Goal: Task Accomplishment & Management: Manage account settings

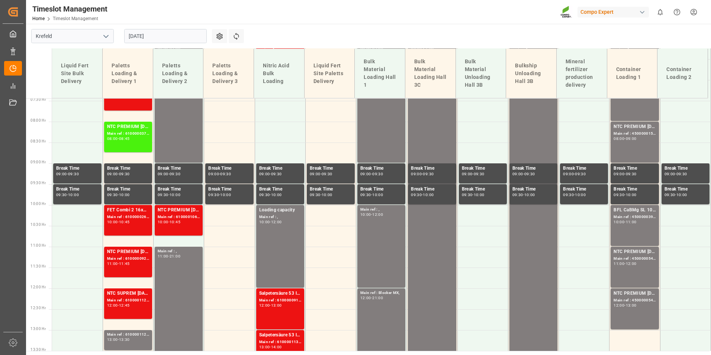
click at [177, 39] on input "[DATE]" at bounding box center [165, 36] width 83 height 14
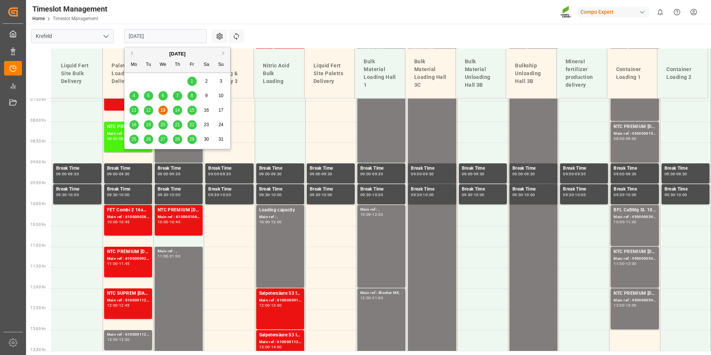
scroll to position [310, 0]
click at [176, 109] on span "14" at bounding box center [177, 109] width 5 height 5
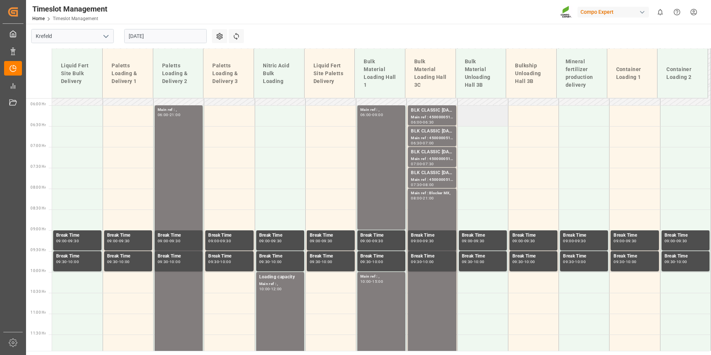
scroll to position [199, 0]
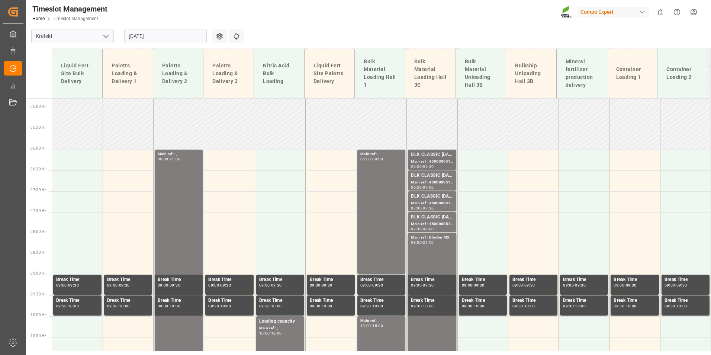
click at [425, 158] on div "Main ref : 4500000515, 2000000417;" at bounding box center [432, 161] width 42 height 6
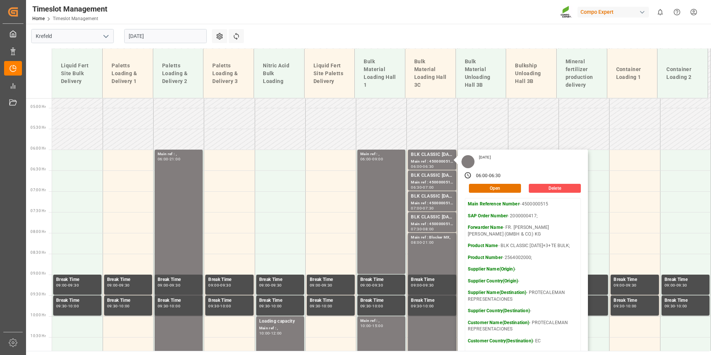
click at [286, 34] on main "[GEOGRAPHIC_DATA] [DATE] Settings Refresh Time Slots Liquid Fert Site Bulk Deli…" at bounding box center [368, 187] width 684 height 327
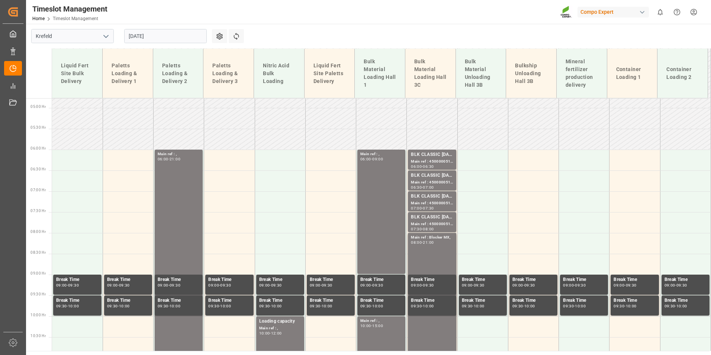
click at [160, 40] on input "[DATE]" at bounding box center [165, 36] width 83 height 14
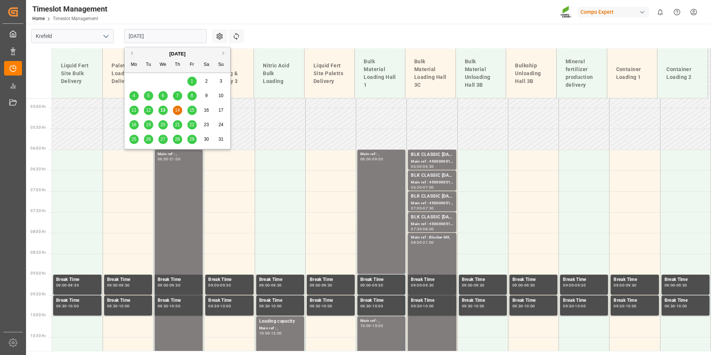
click at [166, 108] on div "13" at bounding box center [162, 110] width 9 height 9
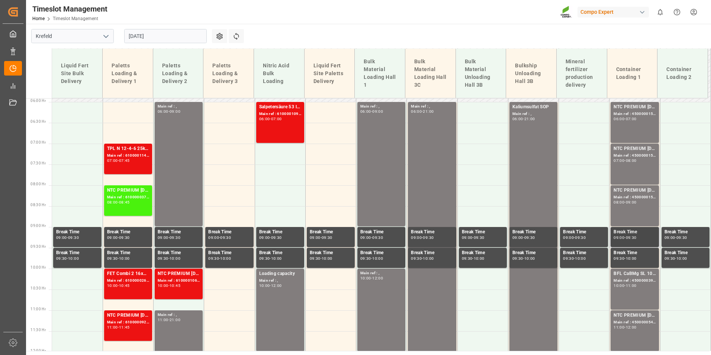
scroll to position [315, 0]
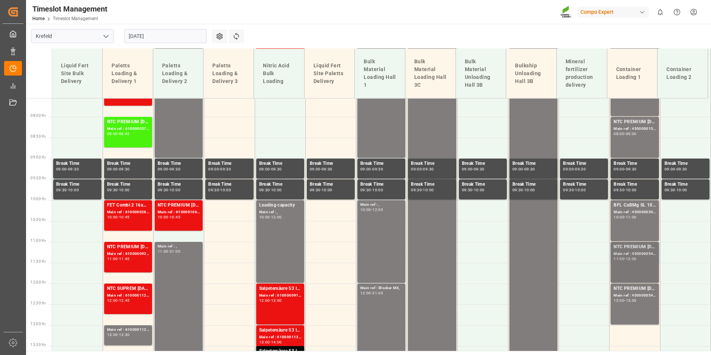
click at [637, 263] on div "NTC PREMIUM [DATE] 25kg (x42) INT; Main ref : 4500000544, 2000000354; 11:00 - 1…" at bounding box center [635, 262] width 42 height 38
click at [635, 305] on div "NTC PREMIUM [DATE] 25kg (x42) INT; Main ref : 4500000545, 2000000354; 12:00 - 1…" at bounding box center [635, 304] width 42 height 38
click at [143, 37] on input "[DATE]" at bounding box center [165, 36] width 83 height 14
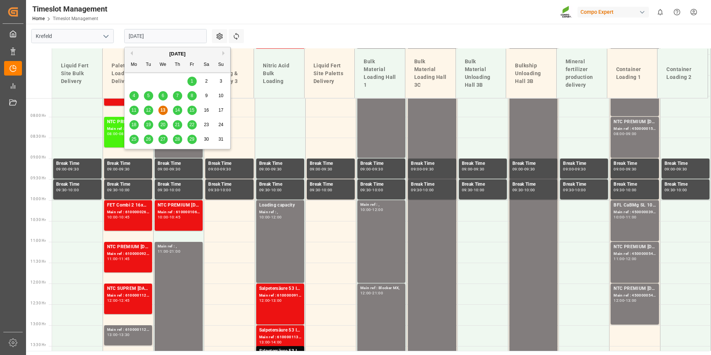
click at [174, 110] on div "14" at bounding box center [177, 110] width 9 height 9
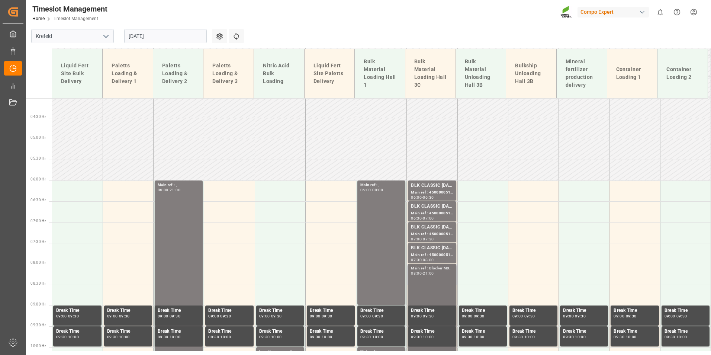
scroll to position [166, 0]
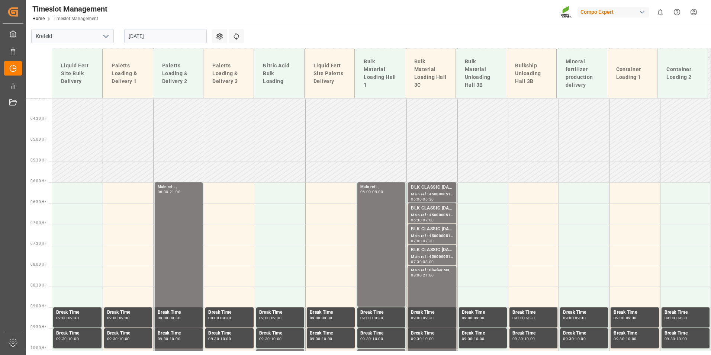
click at [431, 187] on div "BLK CLASSIC [DATE]+3+TE BULK;" at bounding box center [432, 187] width 42 height 7
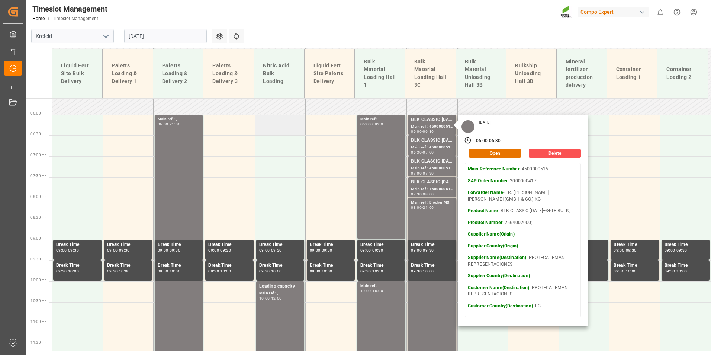
scroll to position [240, 0]
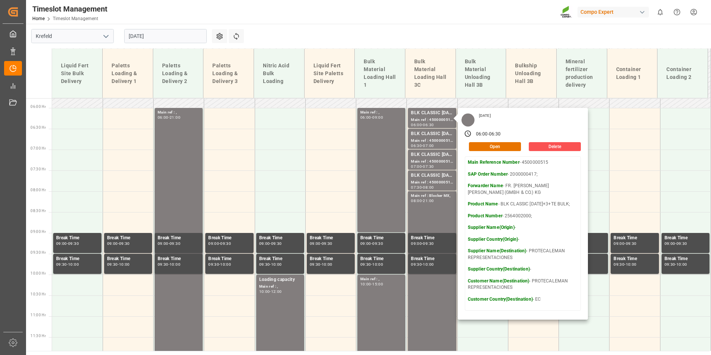
click at [158, 38] on input "[DATE]" at bounding box center [165, 36] width 83 height 14
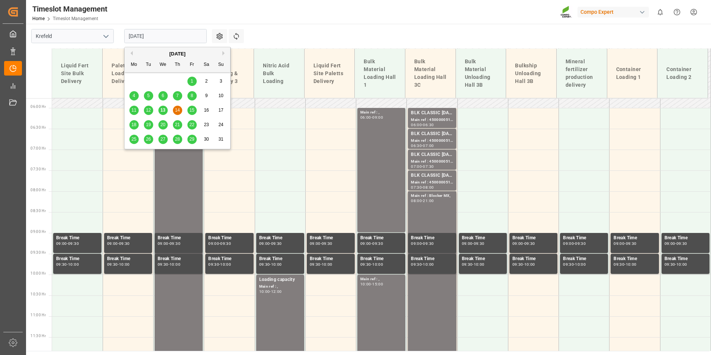
click at [136, 139] on span "25" at bounding box center [133, 138] width 5 height 5
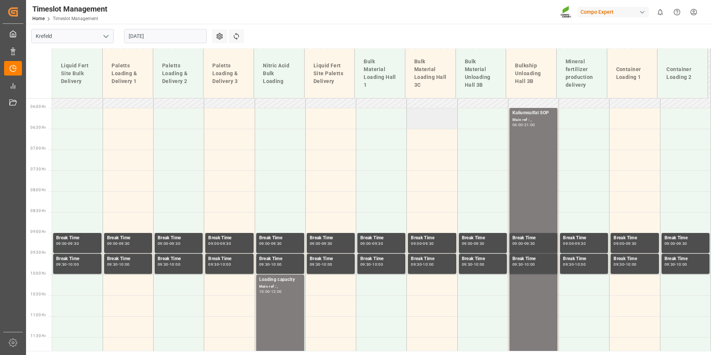
click at [424, 125] on td at bounding box center [432, 118] width 51 height 21
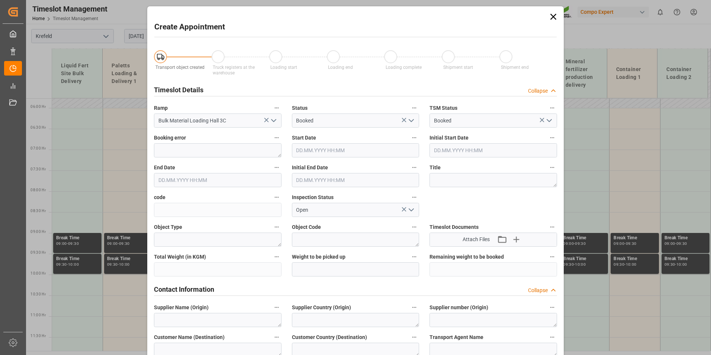
type input "[DATE] 06:00"
type input "[DATE] 06:30"
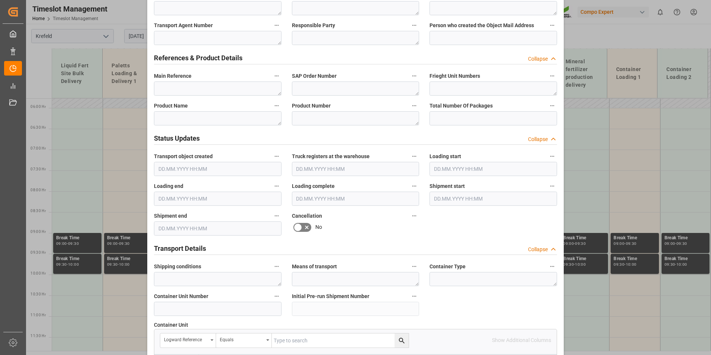
scroll to position [446, 0]
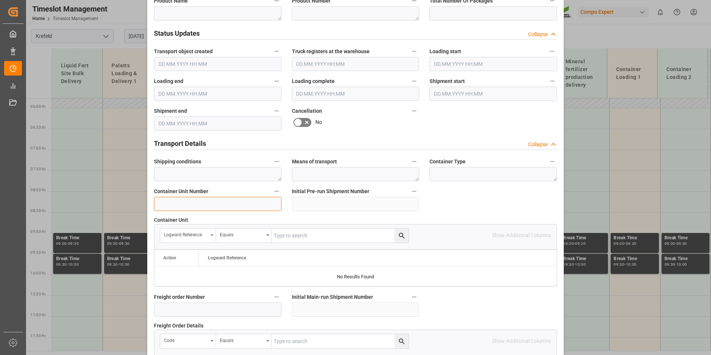
click at [187, 201] on input at bounding box center [218, 204] width 128 height 14
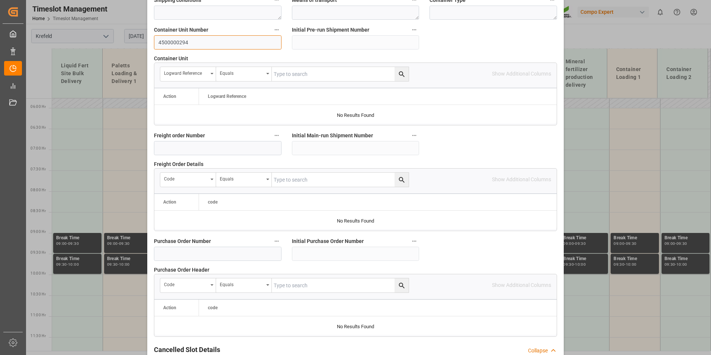
scroll to position [677, 0]
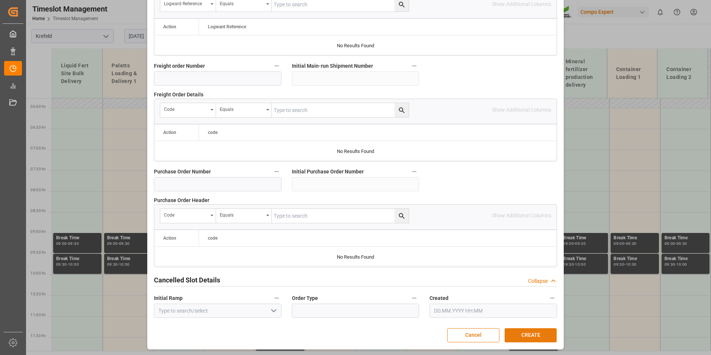
type input "4500000294"
click at [519, 330] on button "CREATE" at bounding box center [531, 335] width 52 height 14
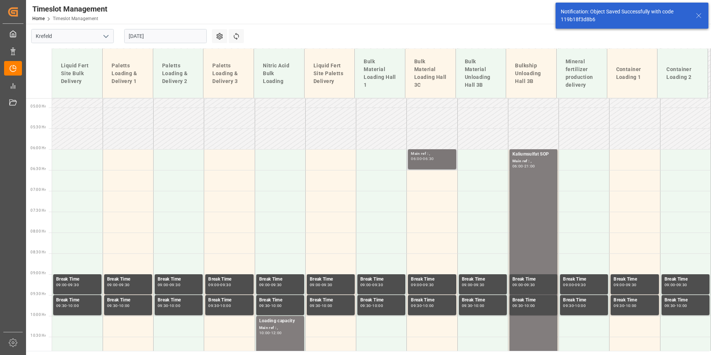
scroll to position [152, 0]
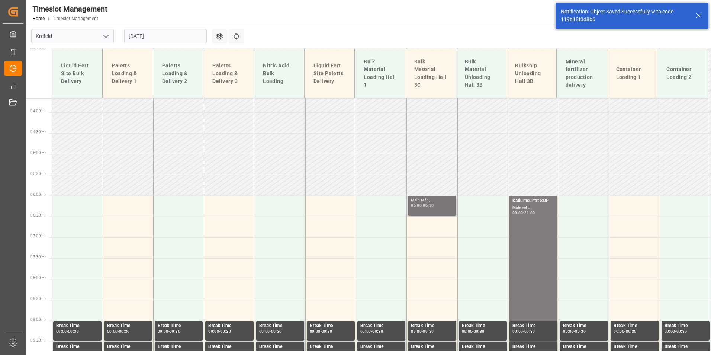
click at [440, 204] on div "06:00 - 06:30" at bounding box center [432, 205] width 42 height 4
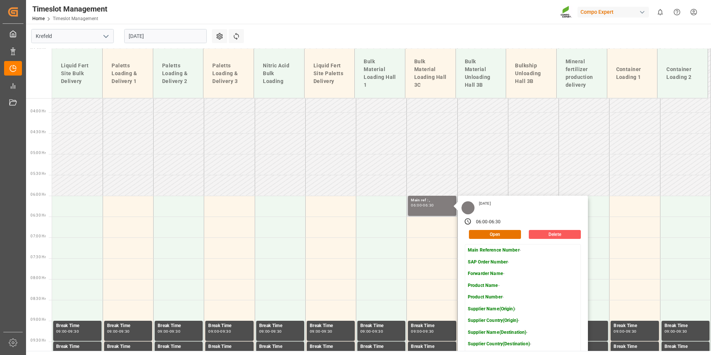
click at [562, 235] on button "Delete" at bounding box center [555, 234] width 52 height 9
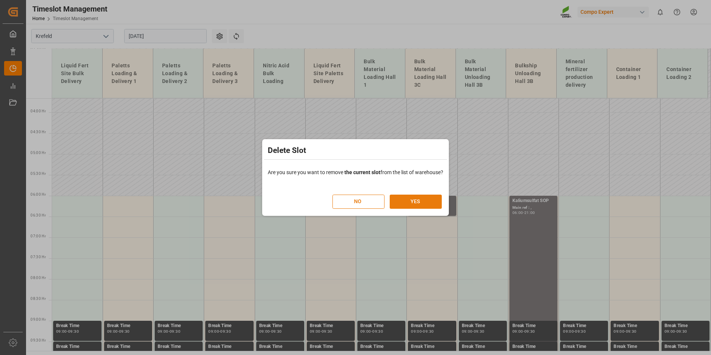
click at [416, 205] on button "YES" at bounding box center [416, 202] width 52 height 14
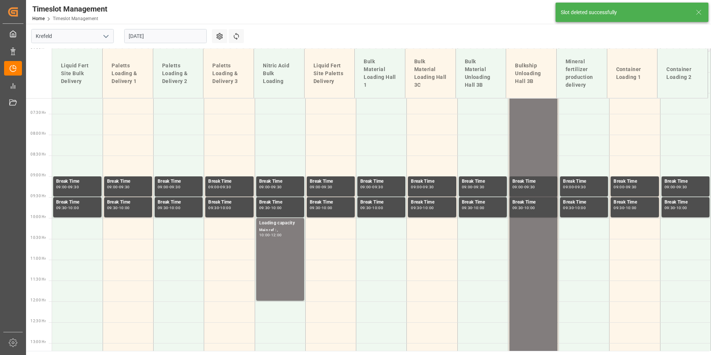
scroll to position [301, 0]
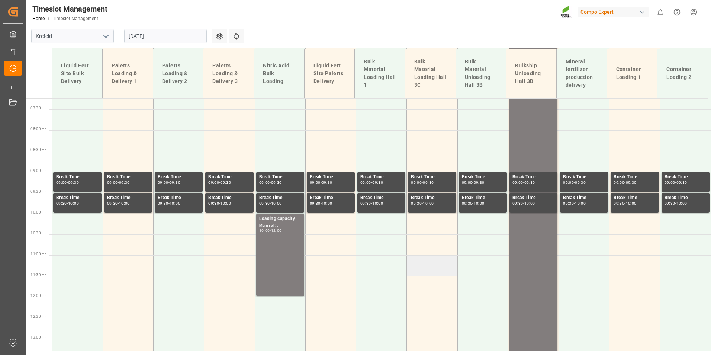
click at [433, 265] on td at bounding box center [432, 265] width 51 height 21
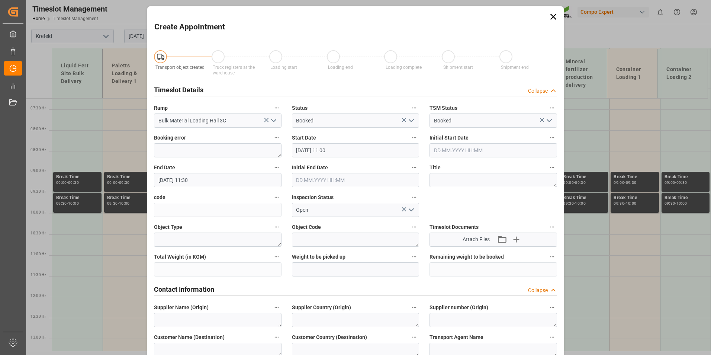
type input "[DATE] 11:00"
type input "[DATE] 11:30"
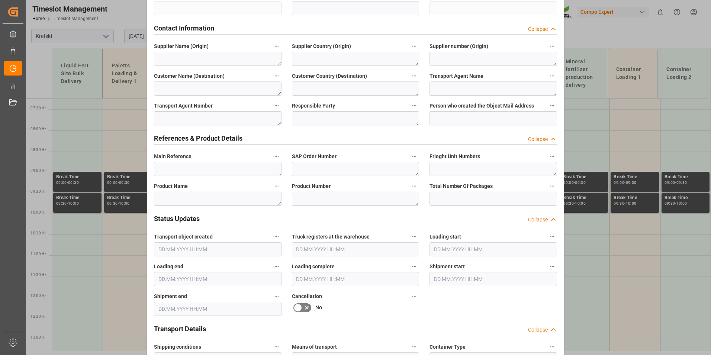
scroll to position [372, 0]
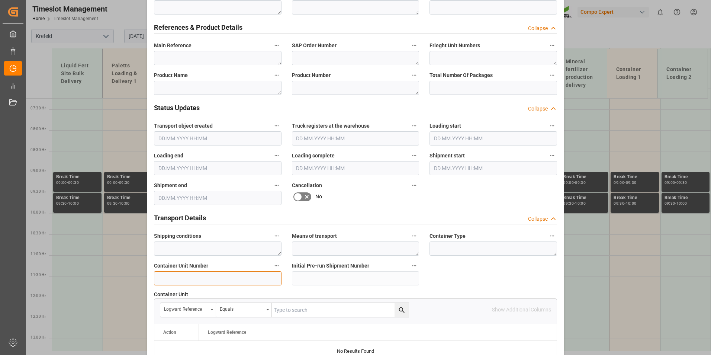
click at [200, 280] on input at bounding box center [218, 278] width 128 height 14
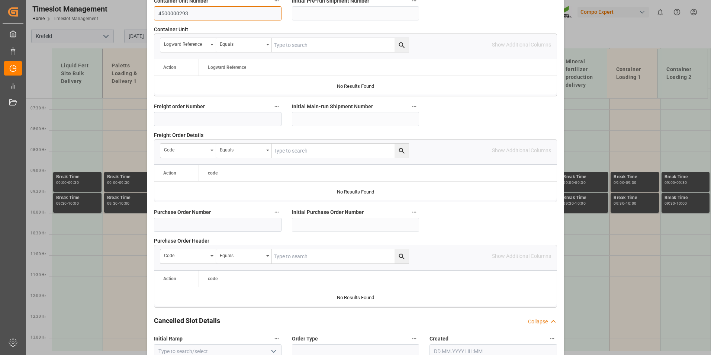
scroll to position [677, 0]
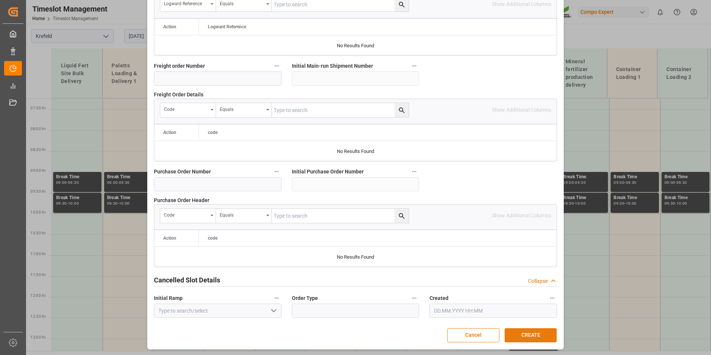
type input "4500000293"
click at [536, 335] on button "CREATE" at bounding box center [531, 335] width 52 height 14
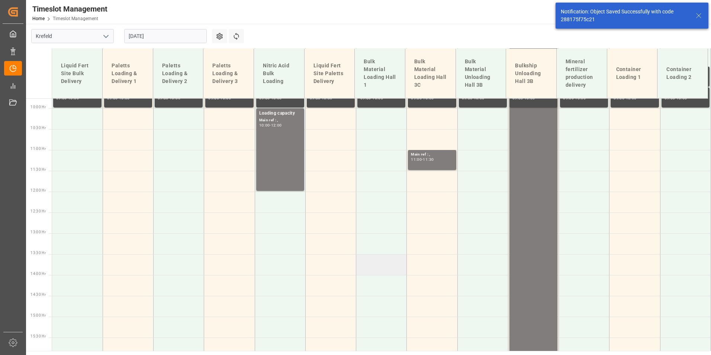
scroll to position [435, 0]
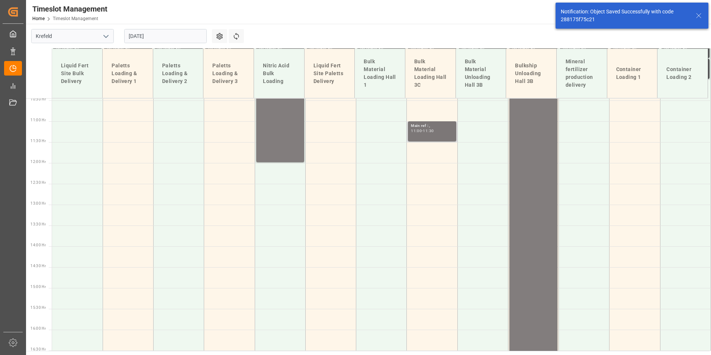
click at [424, 138] on div "Main ref : , 11:00 - 11:30" at bounding box center [432, 131] width 42 height 17
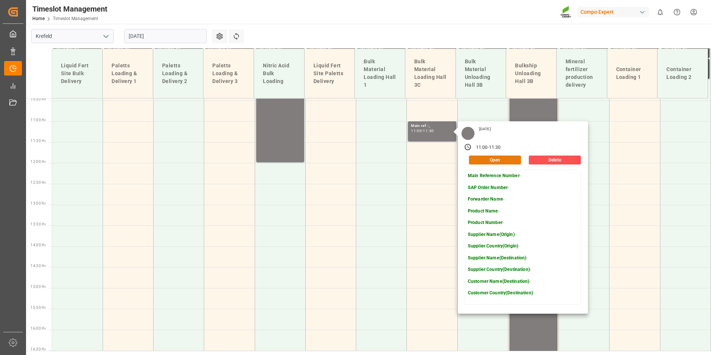
click at [500, 157] on button "Open" at bounding box center [495, 159] width 52 height 9
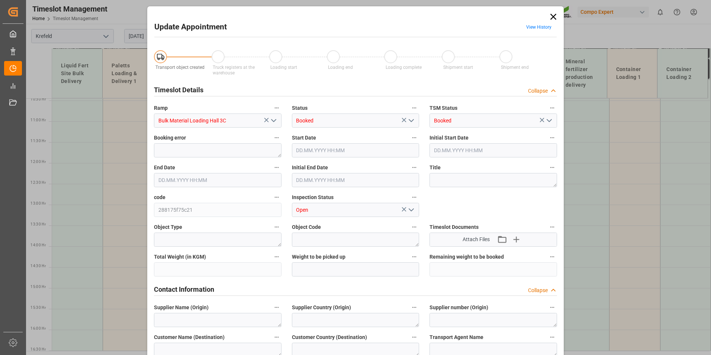
type input "[DATE] 11:00"
type input "[DATE] 11:30"
type input "[DATE] 07:31"
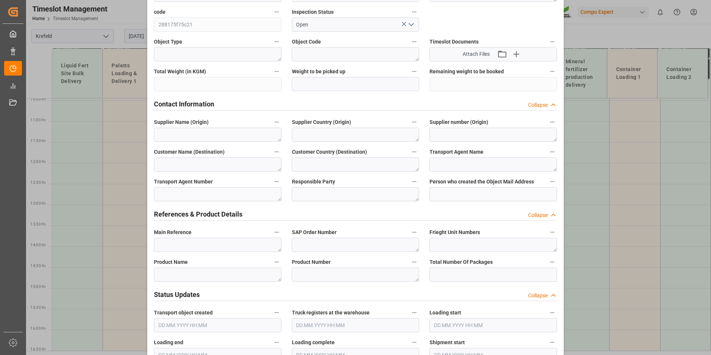
scroll to position [186, 0]
click at [215, 248] on textarea at bounding box center [218, 244] width 128 height 14
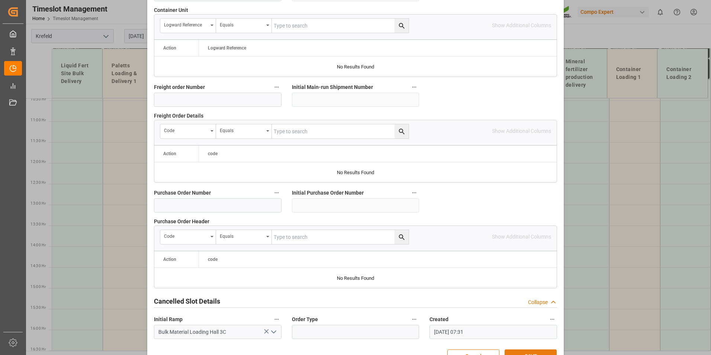
scroll to position [677, 0]
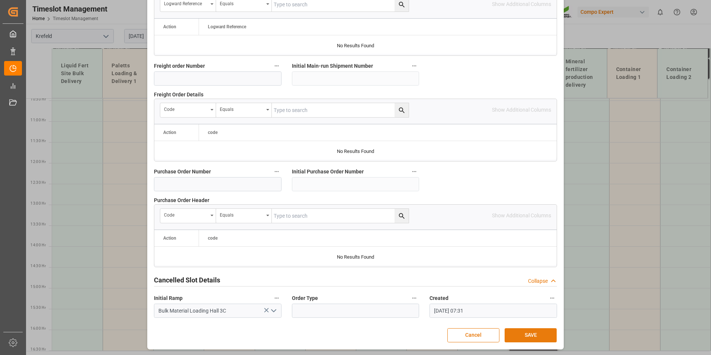
type textarea "2000000240"
click at [528, 336] on button "SAVE" at bounding box center [531, 335] width 52 height 14
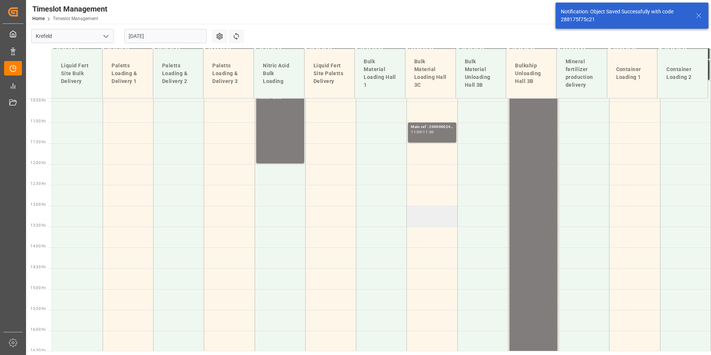
scroll to position [435, 0]
click at [431, 161] on td at bounding box center [432, 152] width 51 height 21
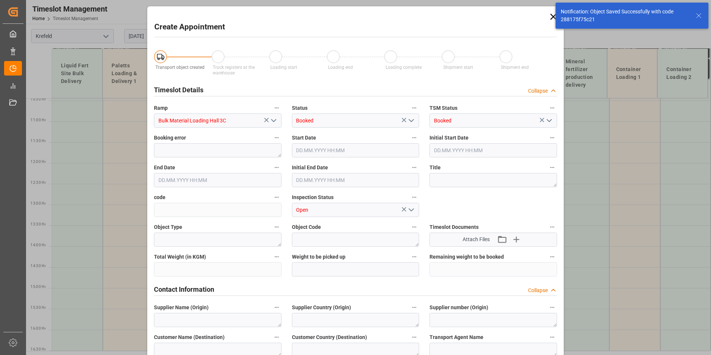
type input "[DATE] 11:30"
type input "[DATE] 12:00"
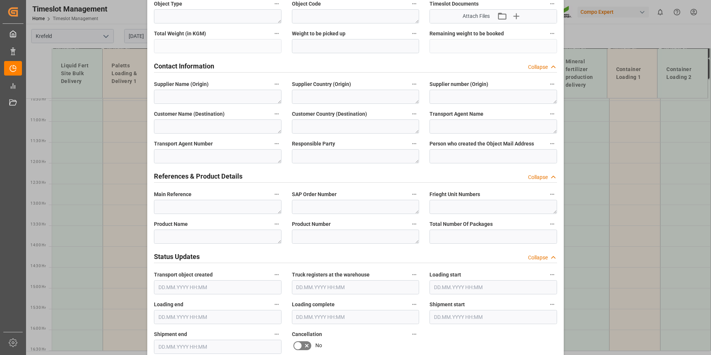
scroll to position [260, 0]
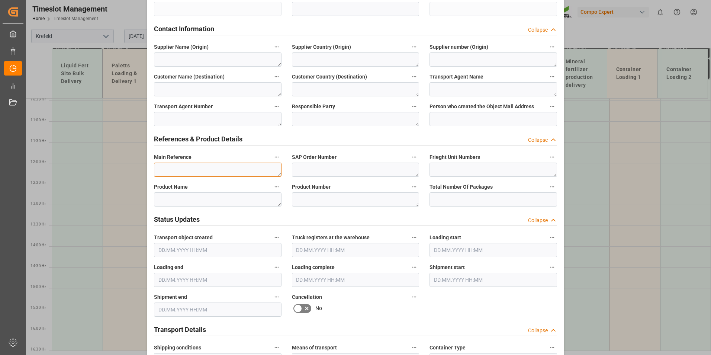
click at [183, 168] on textarea at bounding box center [218, 170] width 128 height 14
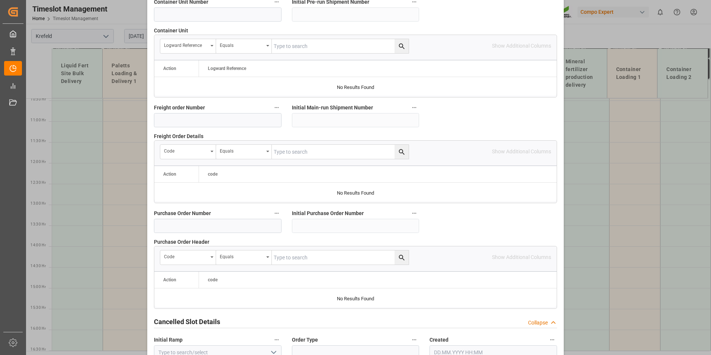
scroll to position [677, 0]
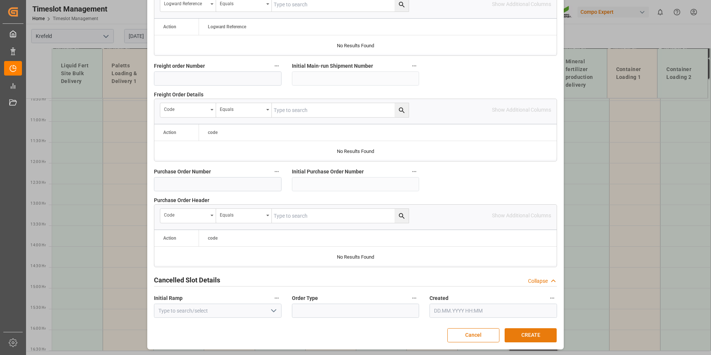
type textarea "2000000240"
click at [544, 333] on button "CREATE" at bounding box center [531, 335] width 52 height 14
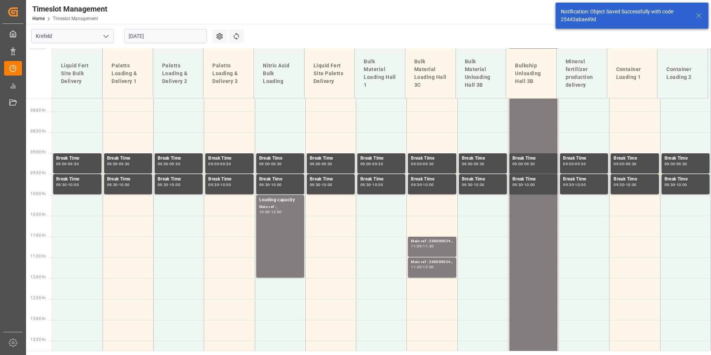
scroll to position [435, 0]
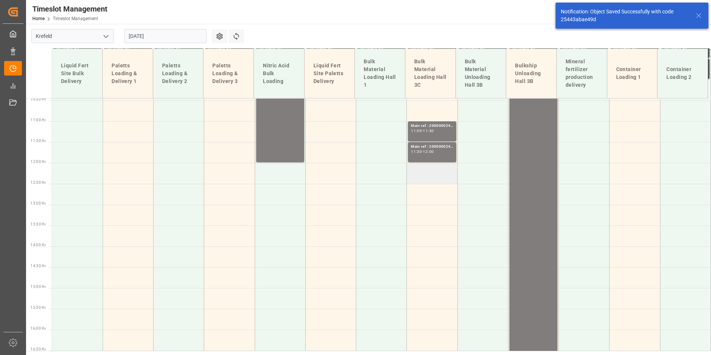
click at [427, 171] on td at bounding box center [432, 173] width 51 height 21
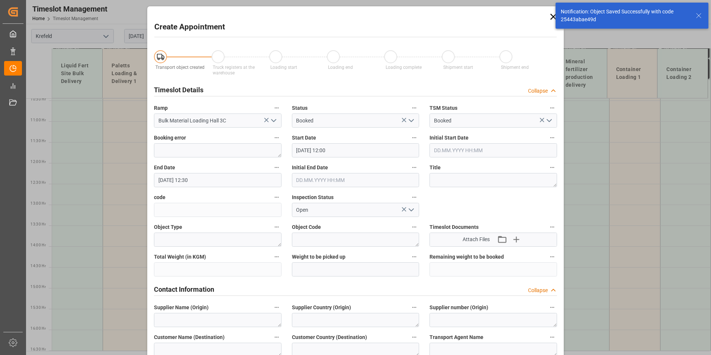
type input "[DATE] 12:00"
type input "[DATE] 12:30"
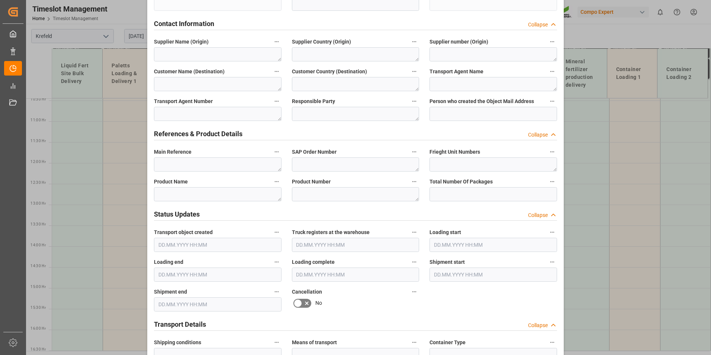
scroll to position [223, 0]
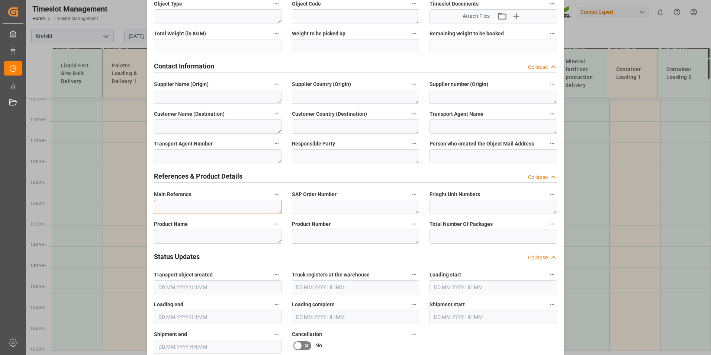
click at [197, 204] on textarea at bounding box center [218, 207] width 128 height 14
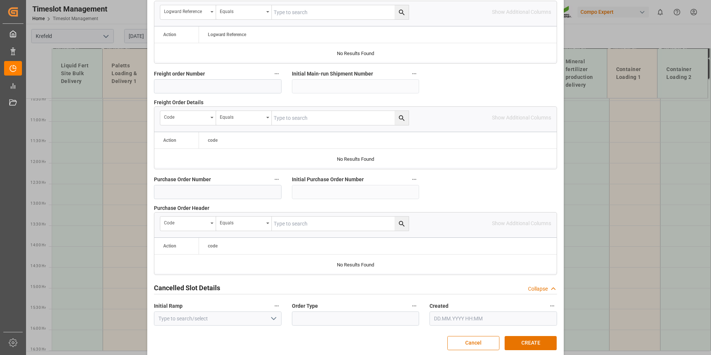
scroll to position [677, 0]
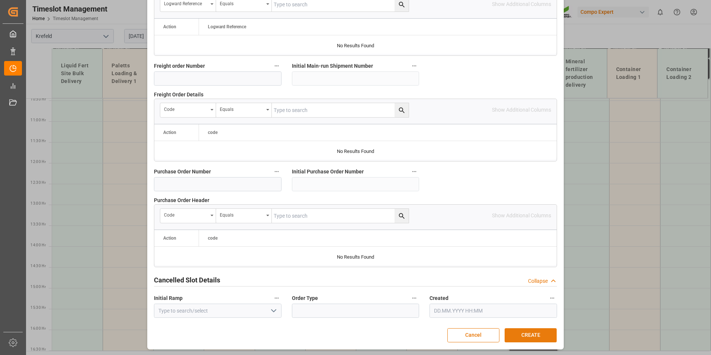
type textarea "2000000240"
click at [509, 331] on button "CREATE" at bounding box center [531, 335] width 52 height 14
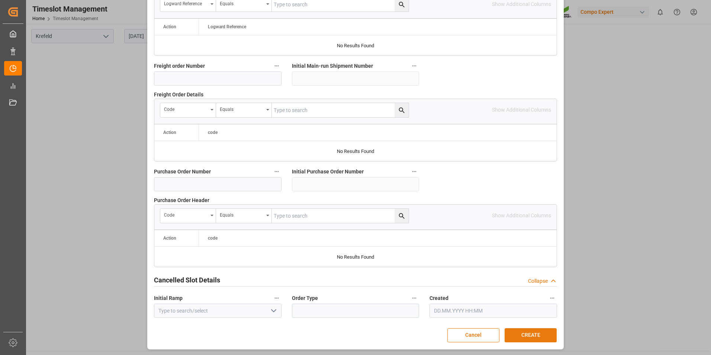
click at [536, 330] on button "CREATE" at bounding box center [531, 335] width 52 height 14
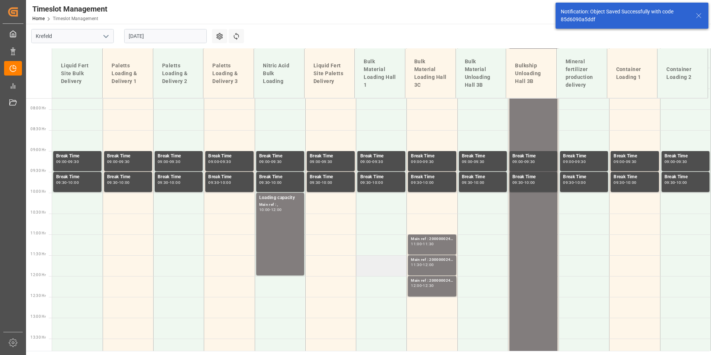
scroll to position [372, 0]
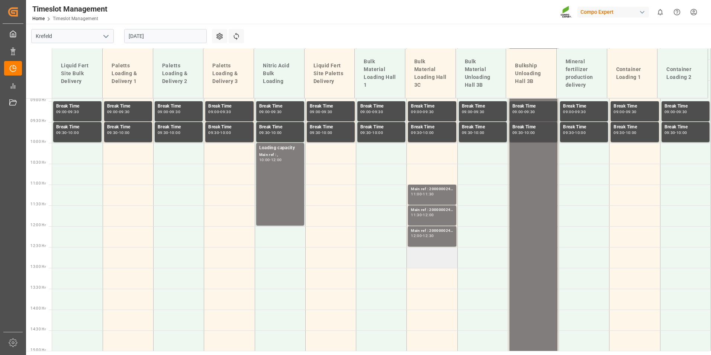
click at [424, 250] on td at bounding box center [432, 257] width 51 height 21
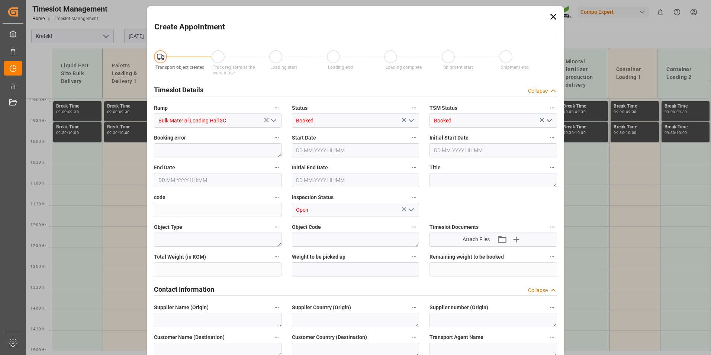
type input "[DATE] 12:30"
type input "[DATE] 13:00"
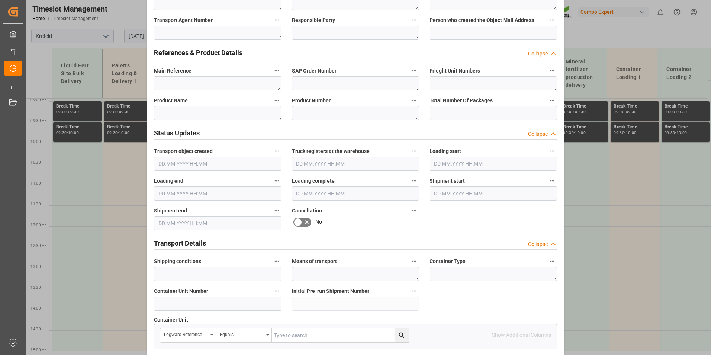
scroll to position [335, 0]
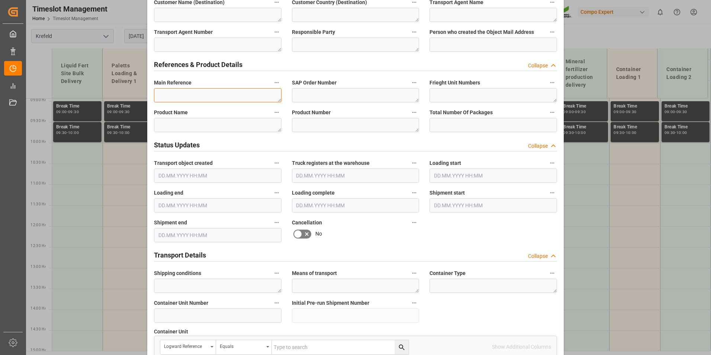
click at [195, 98] on textarea at bounding box center [218, 95] width 128 height 14
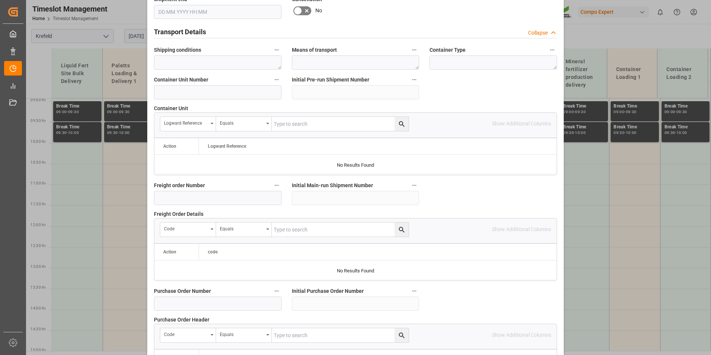
scroll to position [677, 0]
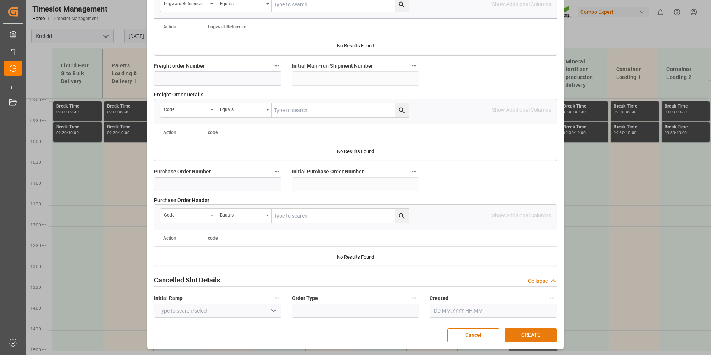
type textarea "2000000240"
click at [540, 334] on button "CREATE" at bounding box center [531, 335] width 52 height 14
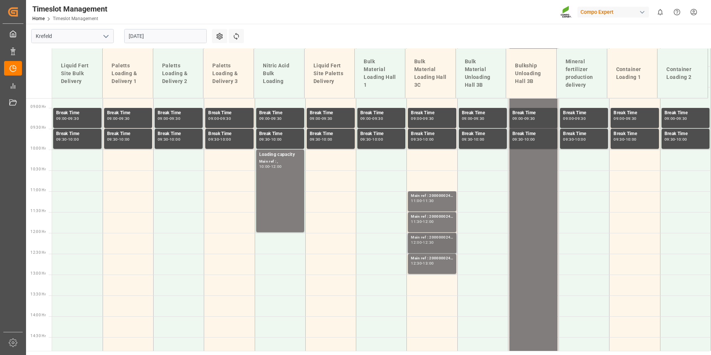
scroll to position [402, 0]
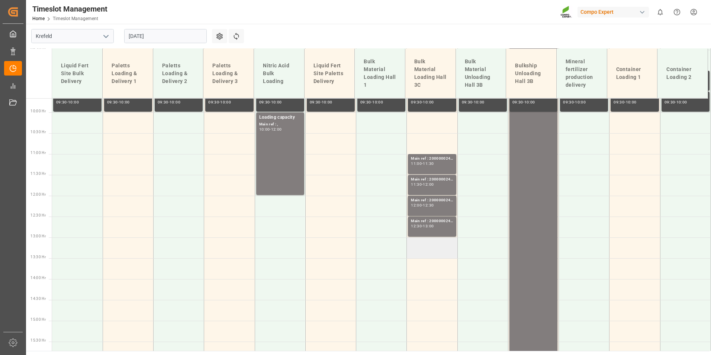
click at [440, 248] on td at bounding box center [432, 247] width 51 height 21
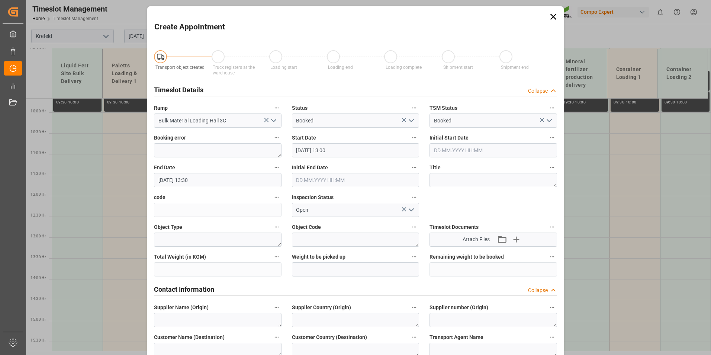
type input "[DATE] 13:00"
type input "[DATE] 13:30"
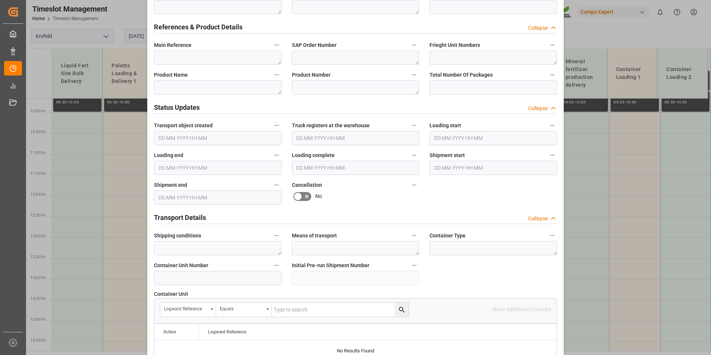
scroll to position [372, 0]
click at [208, 55] on textarea at bounding box center [218, 58] width 128 height 14
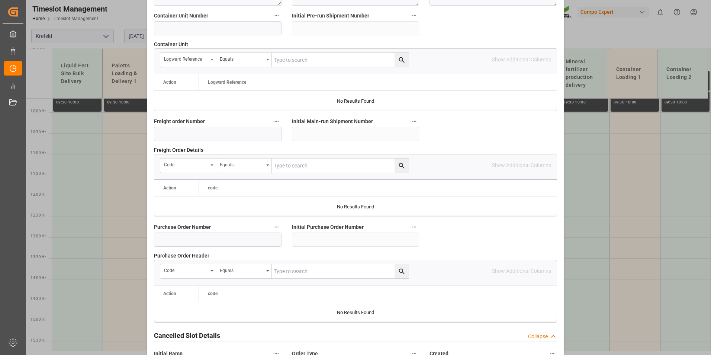
scroll to position [677, 0]
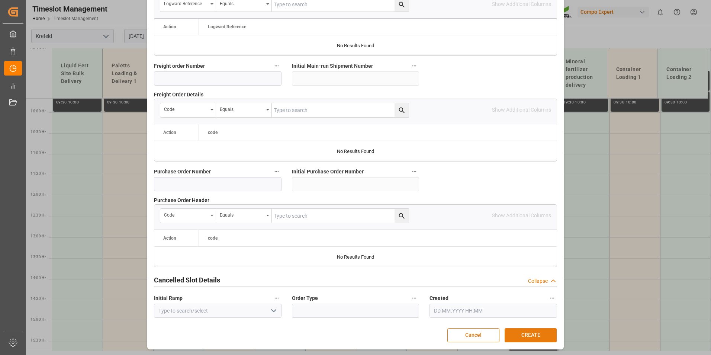
type textarea "2000000240"
click at [524, 337] on button "CREATE" at bounding box center [531, 335] width 52 height 14
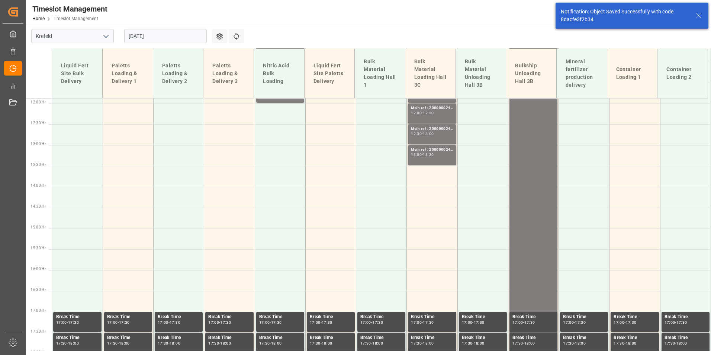
scroll to position [444, 0]
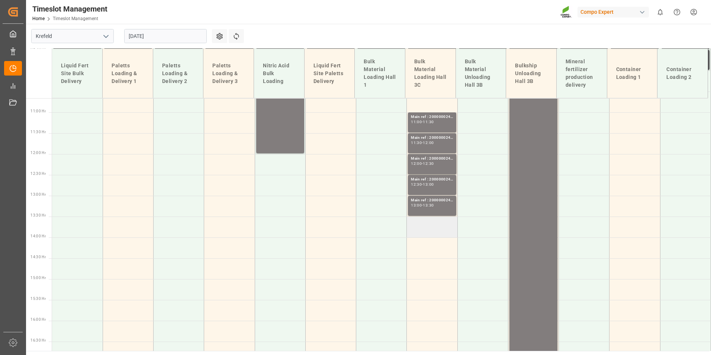
click at [423, 229] on td at bounding box center [432, 226] width 51 height 21
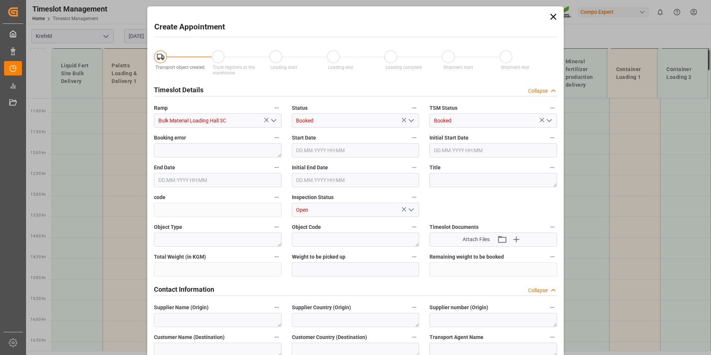
type input "[DATE] 13:30"
type input "[DATE] 14:00"
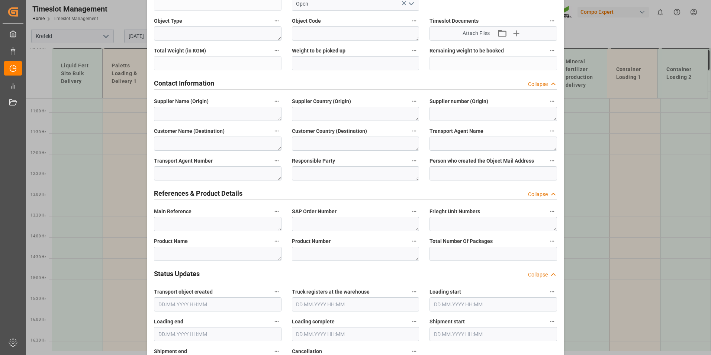
scroll to position [223, 0]
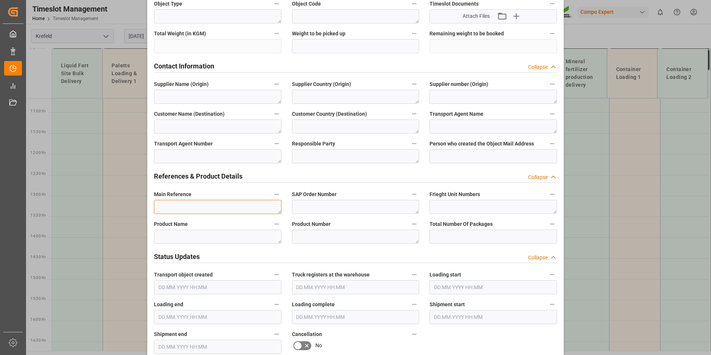
click at [211, 204] on textarea at bounding box center [218, 207] width 128 height 14
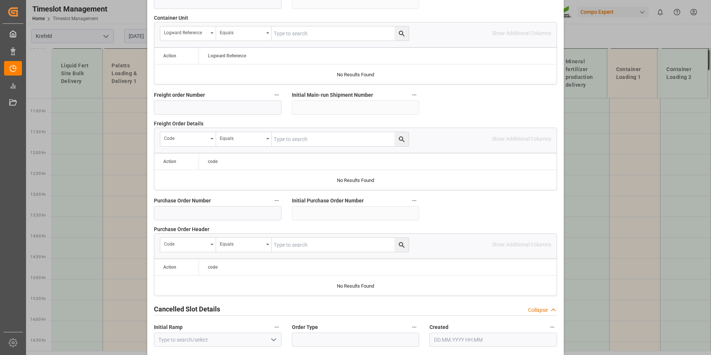
scroll to position [677, 0]
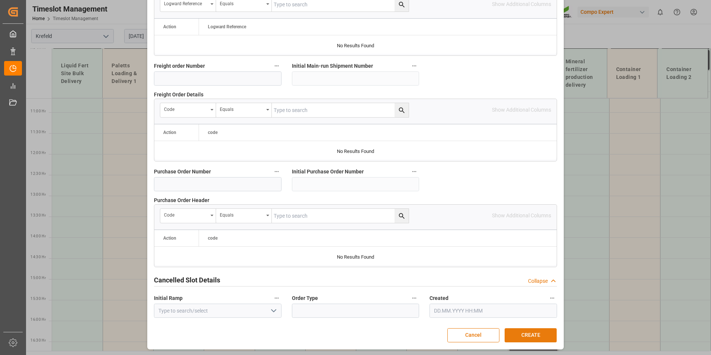
type textarea "2000000240"
click at [520, 328] on button "CREATE" at bounding box center [531, 335] width 52 height 14
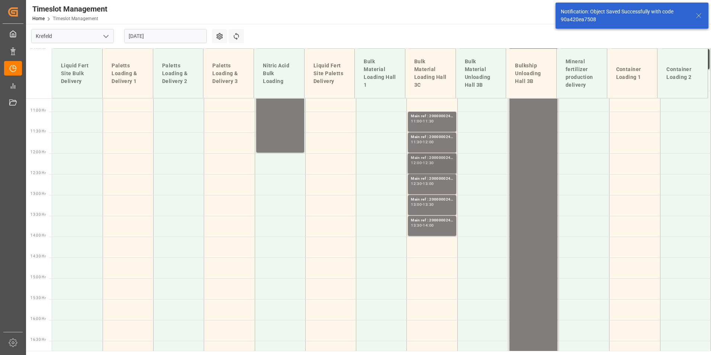
scroll to position [444, 0]
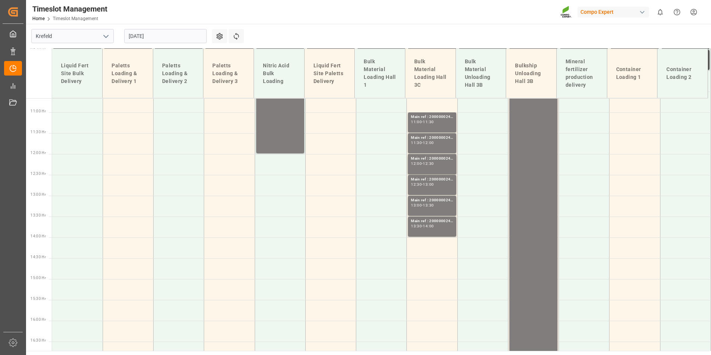
click at [173, 36] on input "[DATE]" at bounding box center [165, 36] width 83 height 14
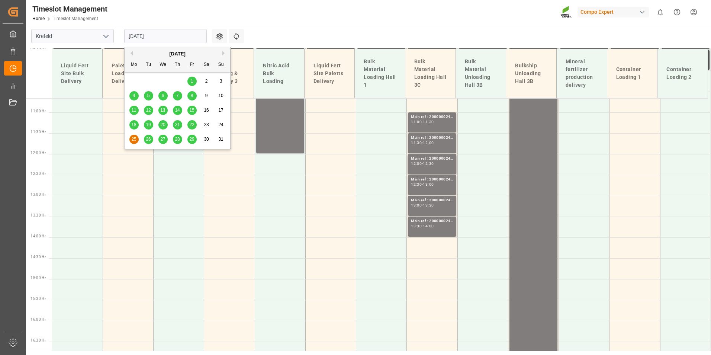
click at [175, 109] on span "14" at bounding box center [177, 109] width 5 height 5
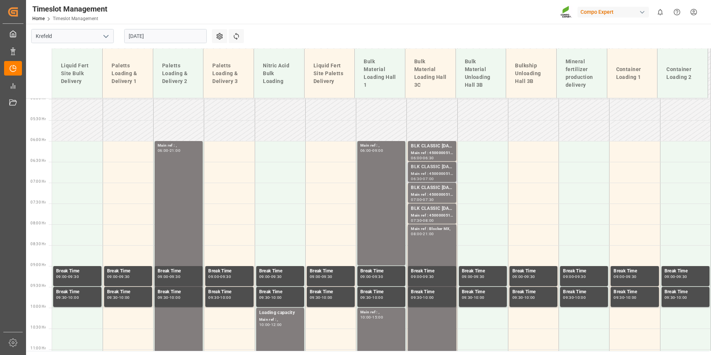
scroll to position [208, 0]
click at [418, 144] on div "BLK CLASSIC [DATE]+3+TE BULK;" at bounding box center [432, 145] width 42 height 7
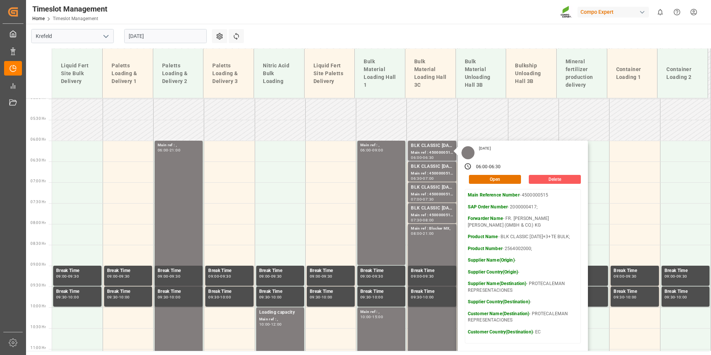
click at [573, 182] on button "Delete" at bounding box center [555, 179] width 52 height 9
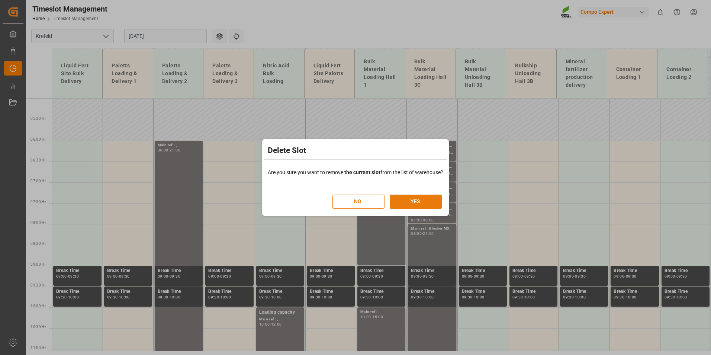
click at [418, 201] on button "YES" at bounding box center [416, 202] width 52 height 14
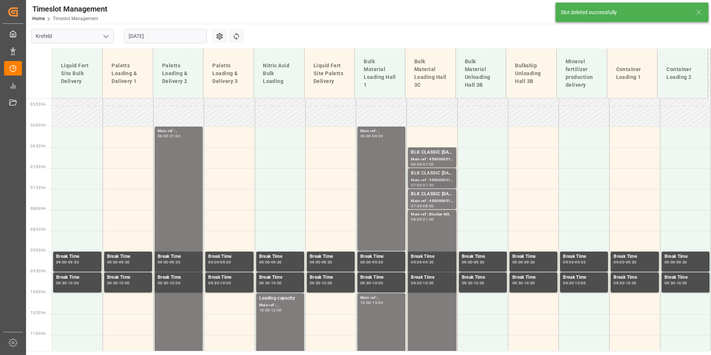
scroll to position [227, 0]
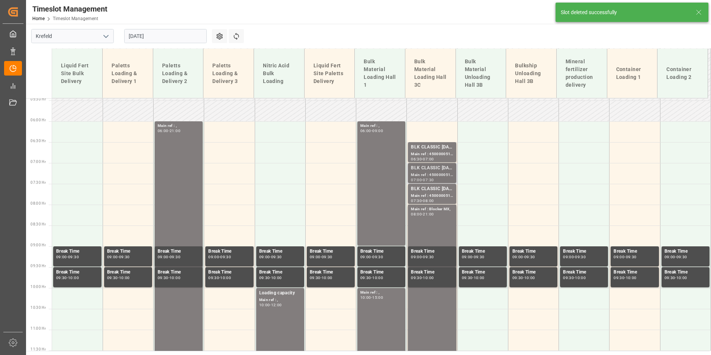
click at [421, 170] on div "BLK CLASSIC [DATE]+3+TE BULK;" at bounding box center [432, 167] width 42 height 7
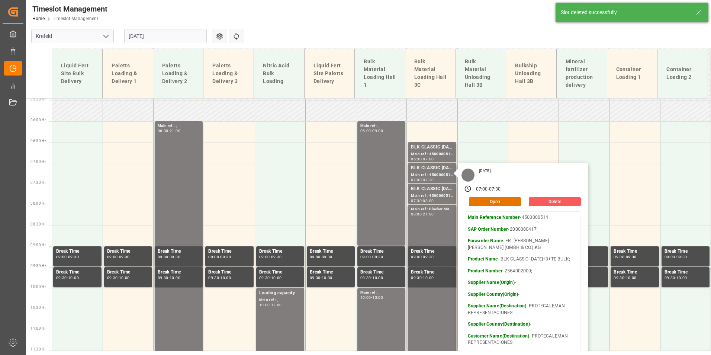
click at [542, 202] on button "Delete" at bounding box center [555, 201] width 52 height 9
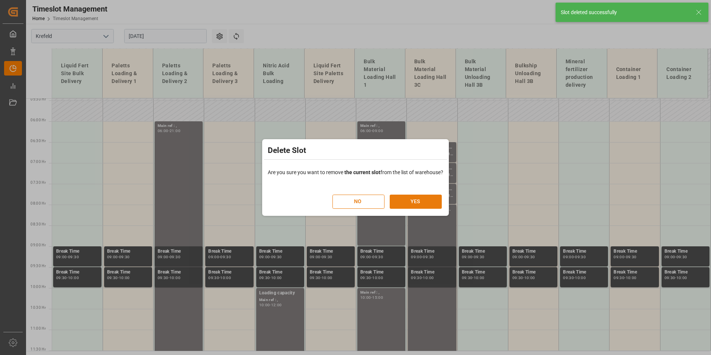
click at [421, 202] on button "YES" at bounding box center [416, 202] width 52 height 14
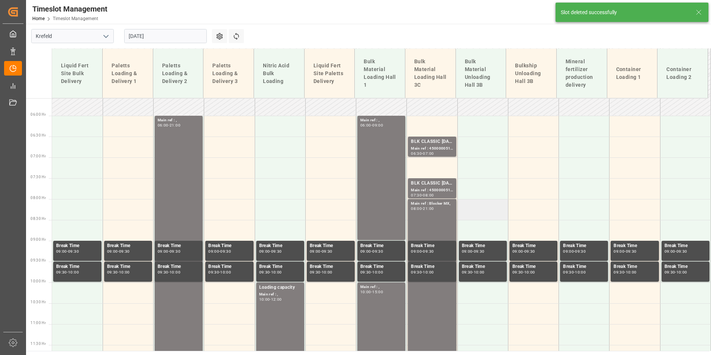
scroll to position [269, 0]
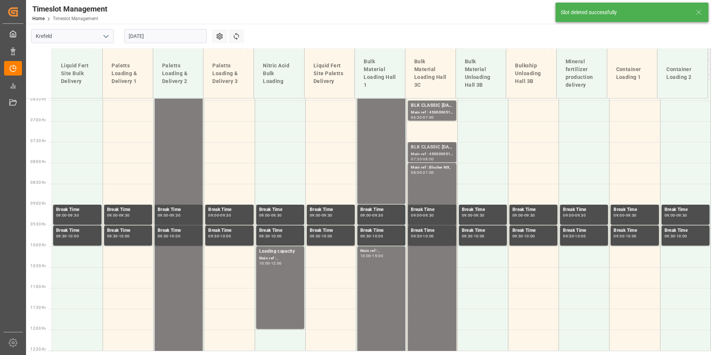
click at [425, 151] on div "Main ref : 4500000512, 2000000417;" at bounding box center [432, 154] width 42 height 6
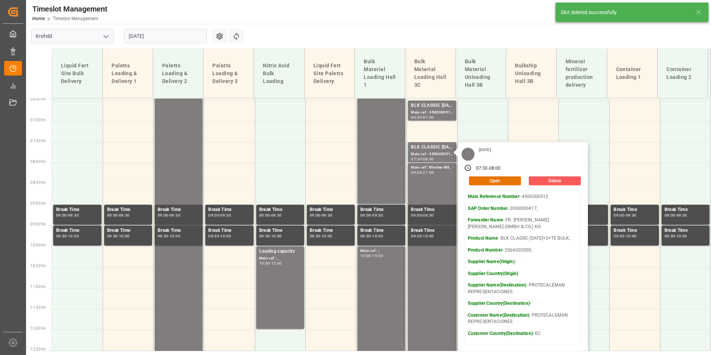
click at [553, 176] on button "Delete" at bounding box center [555, 180] width 52 height 9
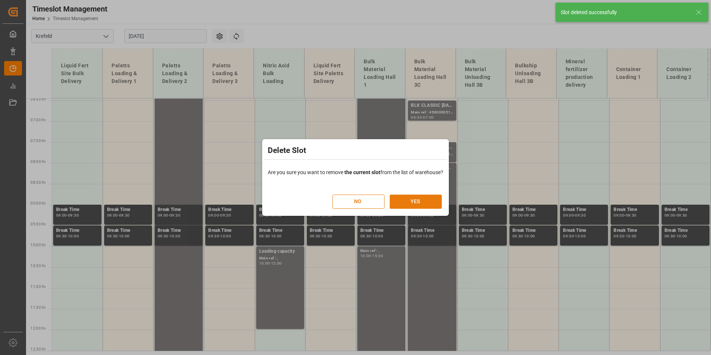
click at [435, 197] on button "YES" at bounding box center [416, 202] width 52 height 14
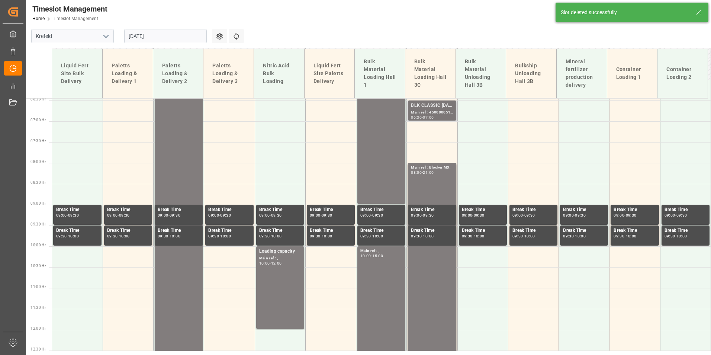
click at [434, 115] on div "Main ref : 4500000513, 2000000417;" at bounding box center [432, 112] width 42 height 6
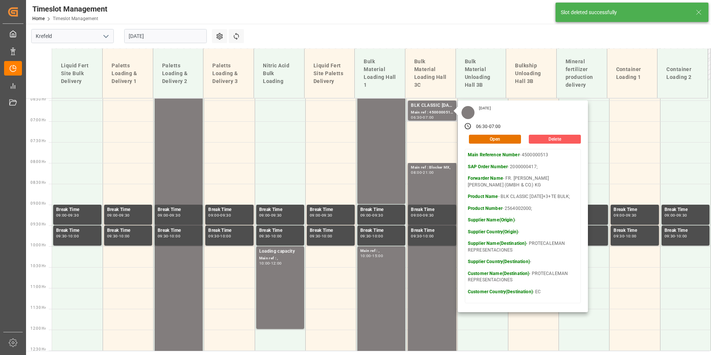
click at [544, 137] on button "Delete" at bounding box center [555, 139] width 52 height 9
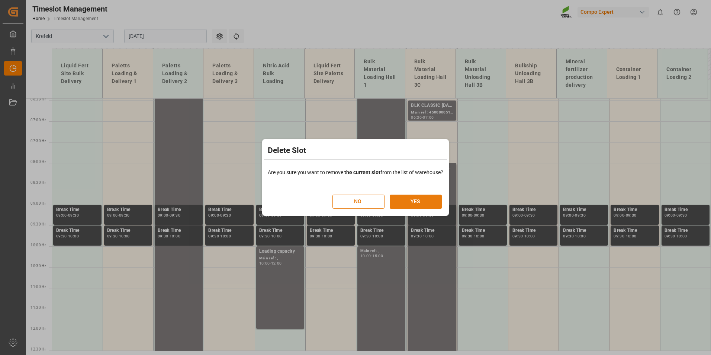
click at [428, 198] on button "YES" at bounding box center [416, 202] width 52 height 14
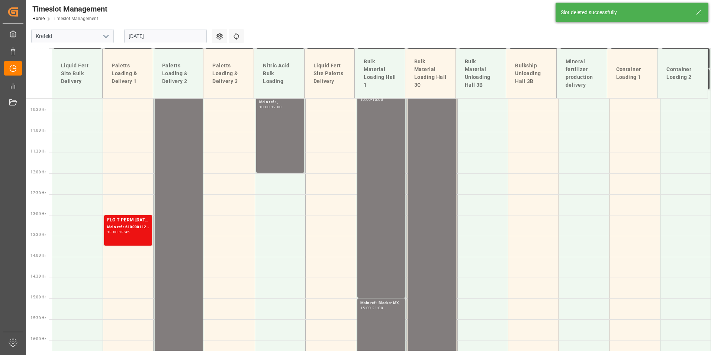
scroll to position [450, 0]
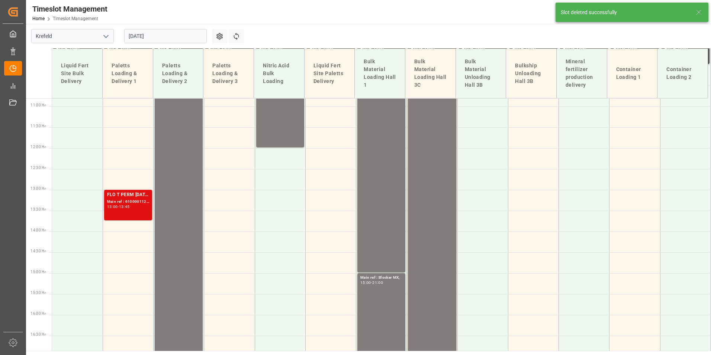
click at [109, 204] on div "Main ref : 6100001120, 2000000365;" at bounding box center [128, 202] width 42 height 6
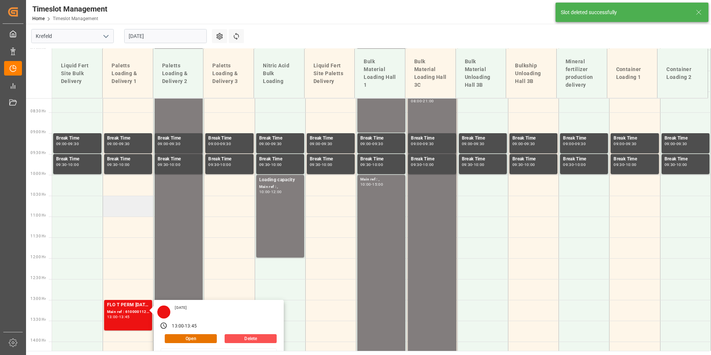
scroll to position [264, 0]
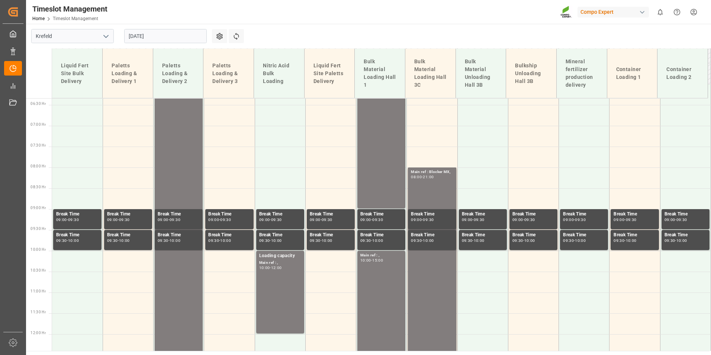
click at [181, 34] on input "[DATE]" at bounding box center [165, 36] width 83 height 14
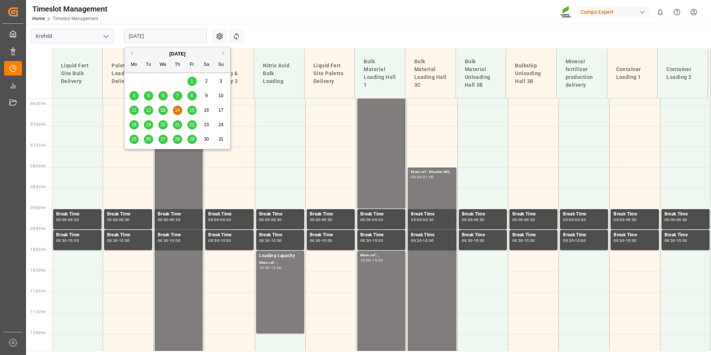
click at [190, 112] on span "15" at bounding box center [191, 109] width 5 height 5
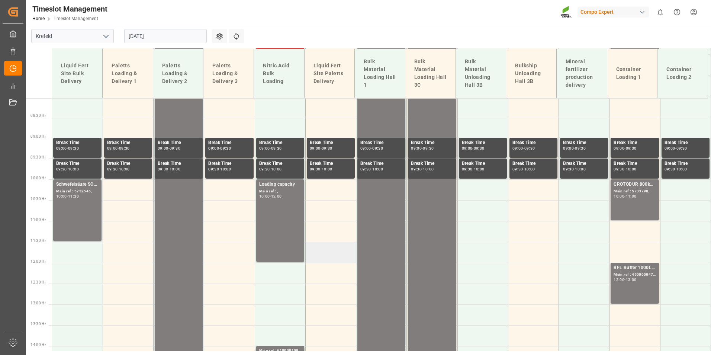
scroll to position [208, 0]
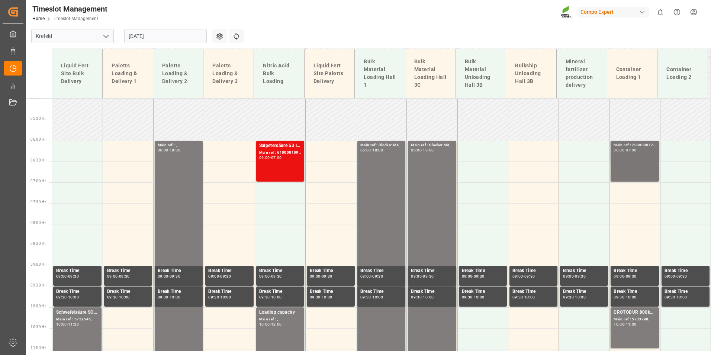
click at [627, 168] on div "Main ref : 2000000122, 06:00 - 07:00" at bounding box center [635, 161] width 42 height 38
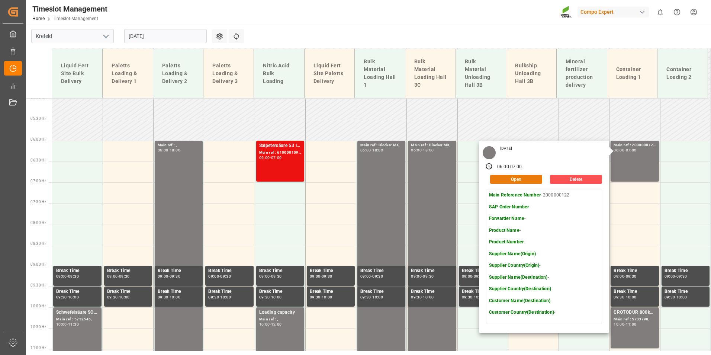
click at [526, 177] on button "Open" at bounding box center [516, 179] width 52 height 9
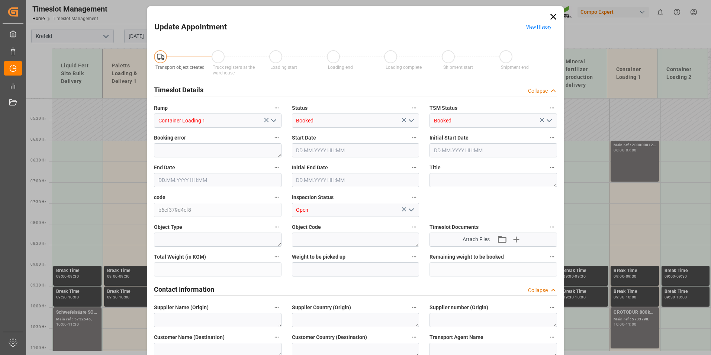
type input "[DATE] 06:00"
type input "[DATE] 07:00"
type input "[DATE] 06:30"
type input "[DATE] 11:39"
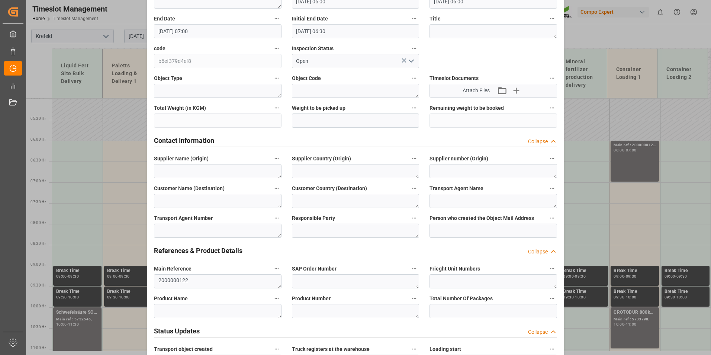
scroll to position [335, 0]
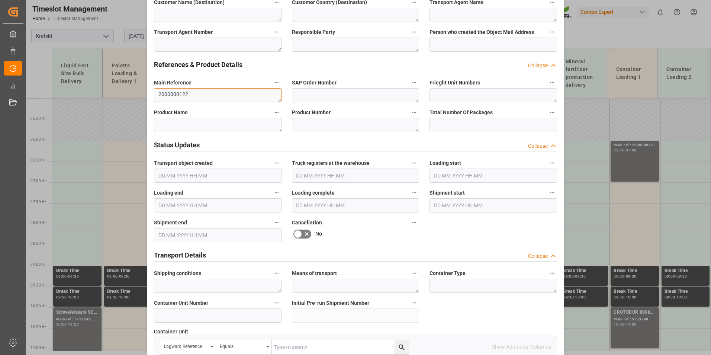
drag, startPoint x: 213, startPoint y: 89, endPoint x: 155, endPoint y: 93, distance: 58.5
click at [155, 93] on textarea "2000000122" at bounding box center [218, 95] width 128 height 14
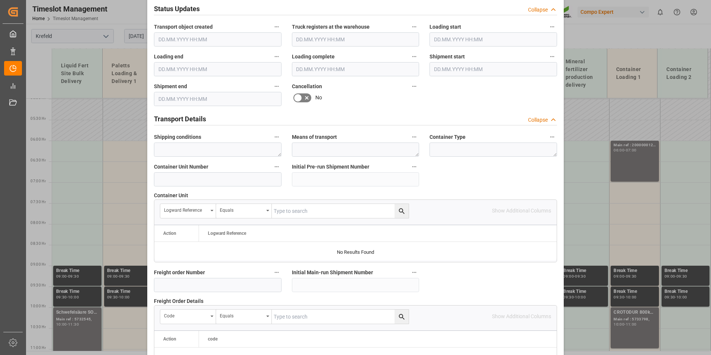
scroll to position [521, 0]
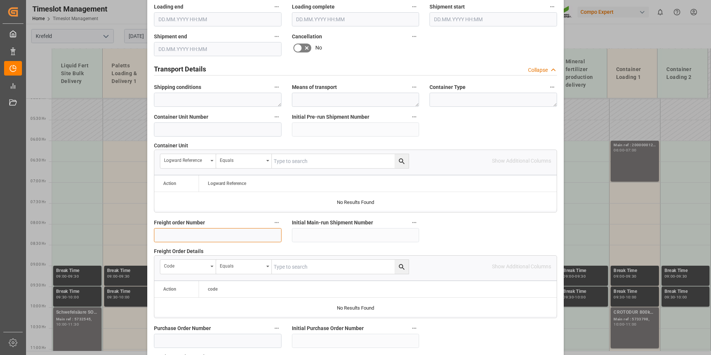
click at [191, 233] on input at bounding box center [218, 235] width 128 height 14
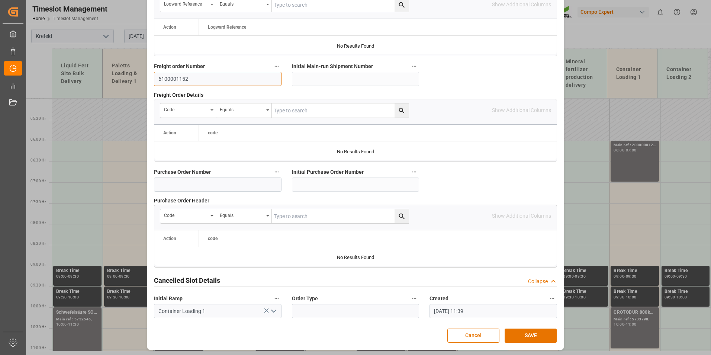
scroll to position [677, 0]
type input "6100001152"
click at [536, 337] on button "SAVE" at bounding box center [531, 335] width 52 height 14
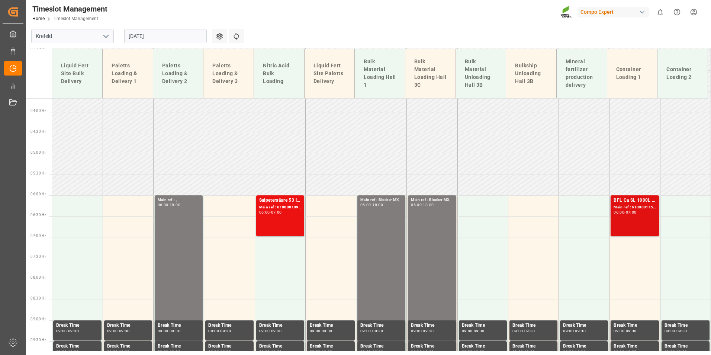
scroll to position [152, 0]
click at [623, 220] on div "BFL Ca SL 1000L IBC MTO;DMPP 33,5% NTC redbrown 1100kg CON;DMPP 34,8% NTC Sol 1…" at bounding box center [635, 216] width 42 height 38
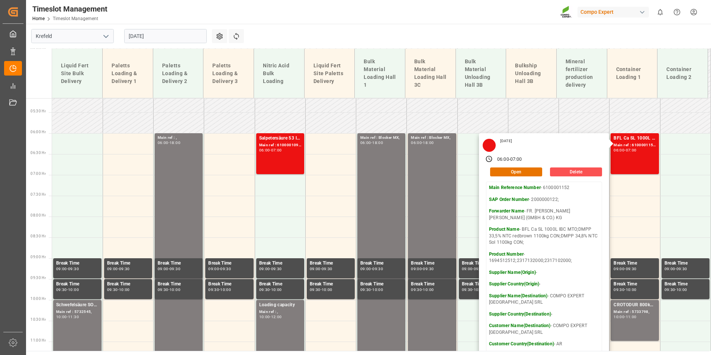
scroll to position [227, 0]
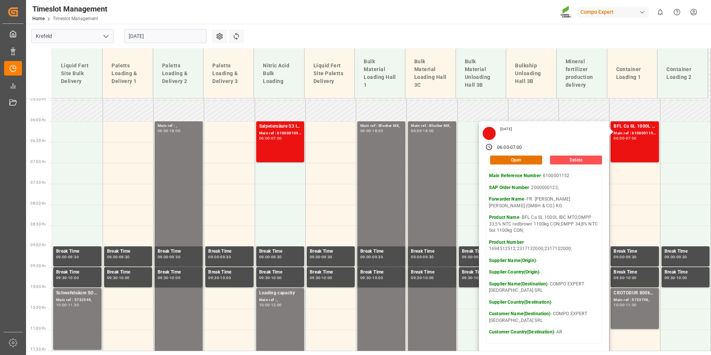
click at [423, 35] on main "Krefeld [DATE] Settings Refresh Time Slots Liquid Fert Site Bulk Delivery Palet…" at bounding box center [368, 187] width 684 height 327
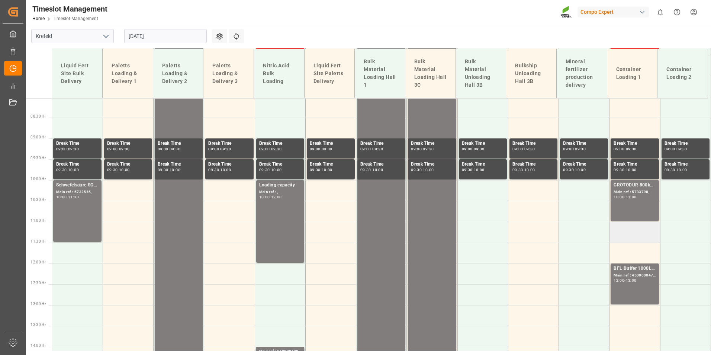
scroll to position [338, 0]
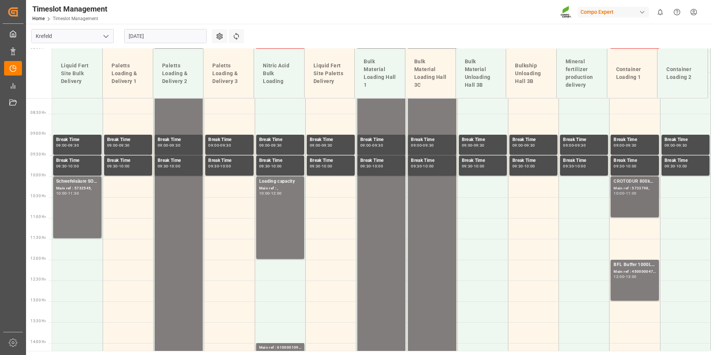
click at [623, 200] on div "CROTODUR 800kg C-TYPE BB JP; Main ref : 5733798, 10:00 - 11:00" at bounding box center [635, 197] width 42 height 38
click at [638, 281] on div "BFL Buffer 1000L IBC; Main ref : 4500000476, 2000000296; 12:00 - 13:00" at bounding box center [635, 280] width 42 height 38
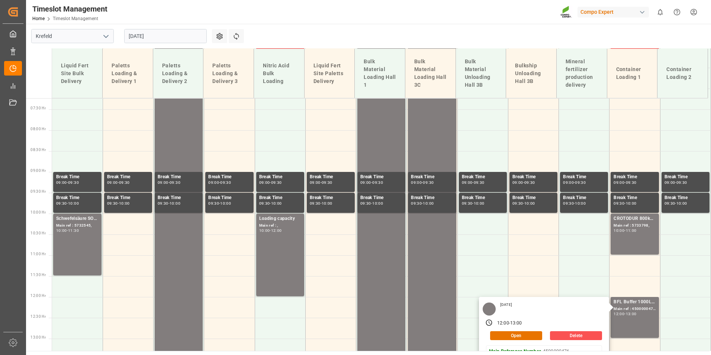
scroll to position [115, 0]
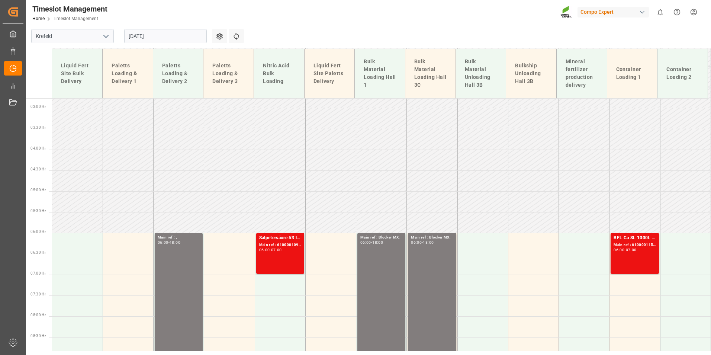
click at [148, 38] on input "[DATE]" at bounding box center [165, 36] width 83 height 14
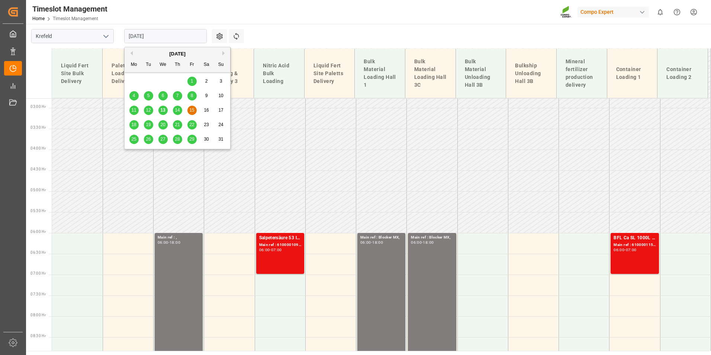
click at [177, 107] on span "14" at bounding box center [177, 109] width 5 height 5
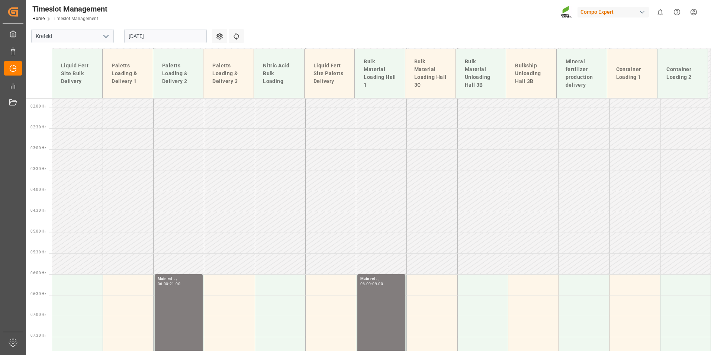
scroll to position [0, 0]
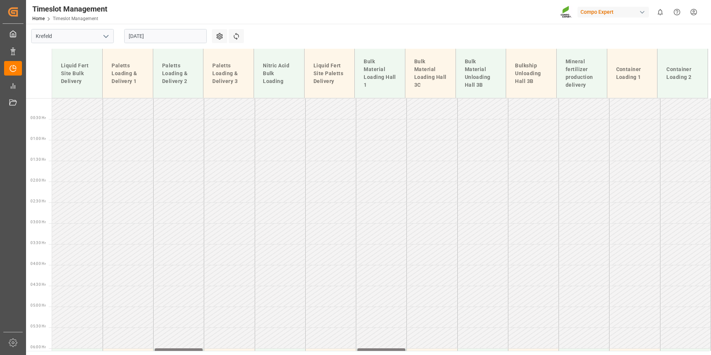
click at [169, 36] on input "[DATE]" at bounding box center [165, 36] width 83 height 14
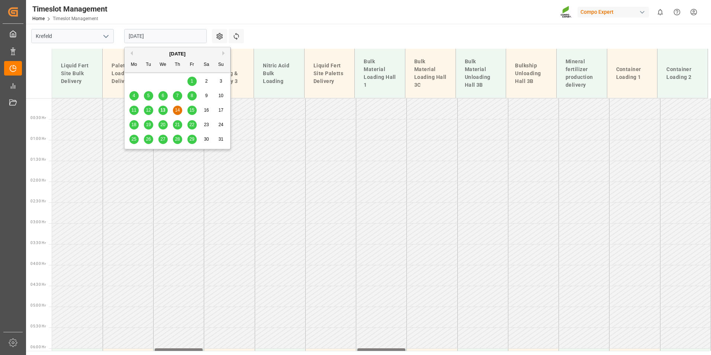
click at [162, 112] on span "13" at bounding box center [162, 109] width 5 height 5
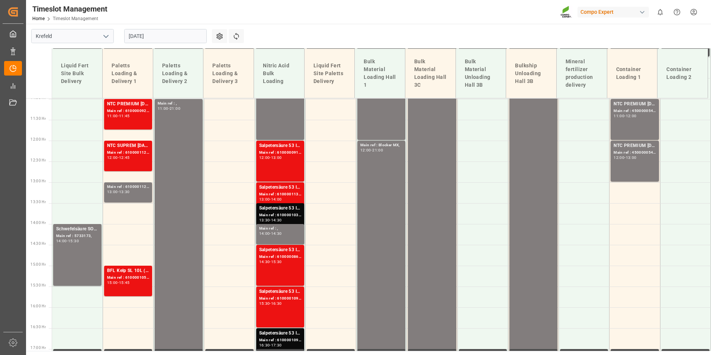
scroll to position [468, 0]
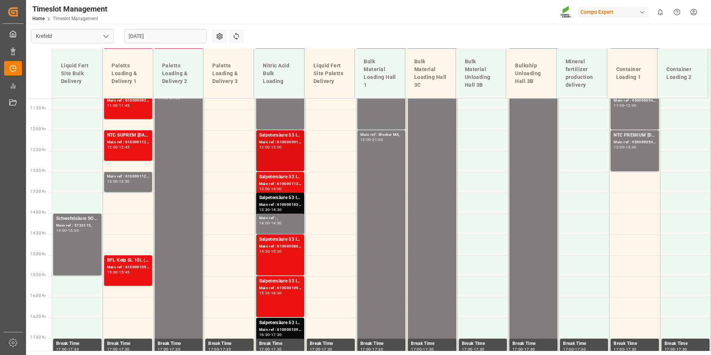
click at [285, 148] on div "12:00 - 13:00" at bounding box center [280, 147] width 42 height 4
click at [285, 183] on div "Main ref : 6100001130, 2000001018;" at bounding box center [280, 184] width 42 height 6
click at [281, 199] on div "Salpetersäure 53 lose;" at bounding box center [280, 197] width 42 height 7
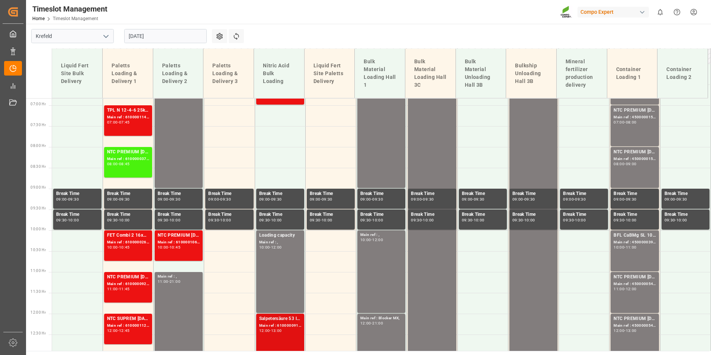
scroll to position [282, 0]
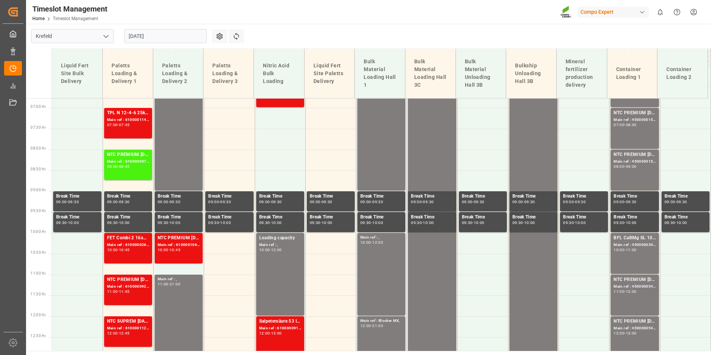
click at [274, 43] on main "Krefeld [DATE] Settings Refresh Time Slots Liquid Fert Site Bulk Delivery Palet…" at bounding box center [368, 187] width 684 height 327
click at [118, 120] on div "Main ref : 6100001143, 2000000706;" at bounding box center [128, 120] width 42 height 6
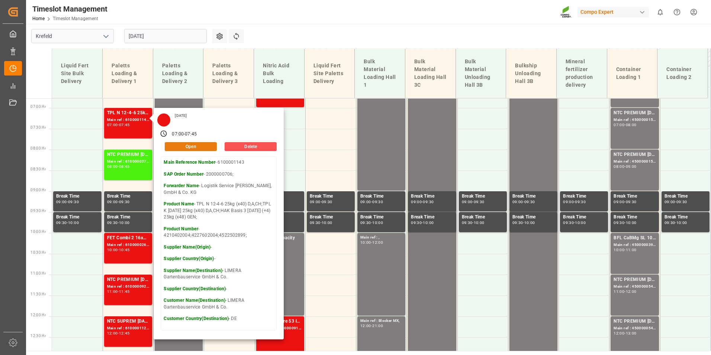
click at [193, 145] on button "Open" at bounding box center [191, 146] width 52 height 9
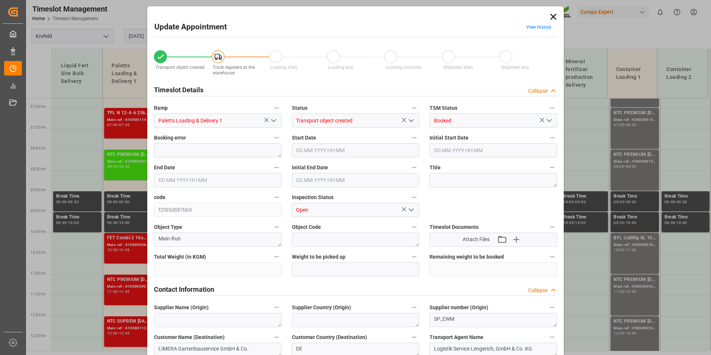
type input "26880"
type input "0"
type input "[DATE] 07:00"
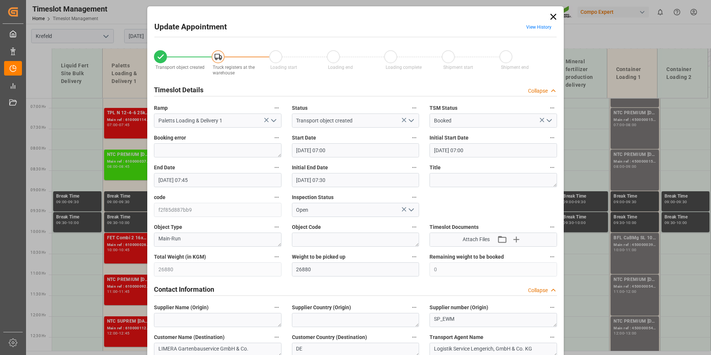
type input "[DATE] 07:00"
type input "[DATE] 07:45"
type input "[DATE] 07:30"
type input "[DATE] 14:48"
type input "[DATE] 12:50"
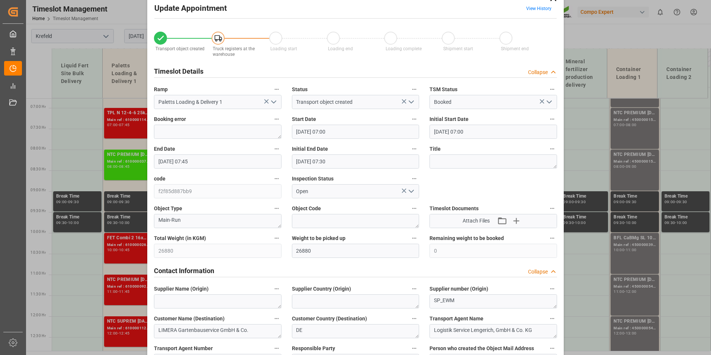
scroll to position [0, 0]
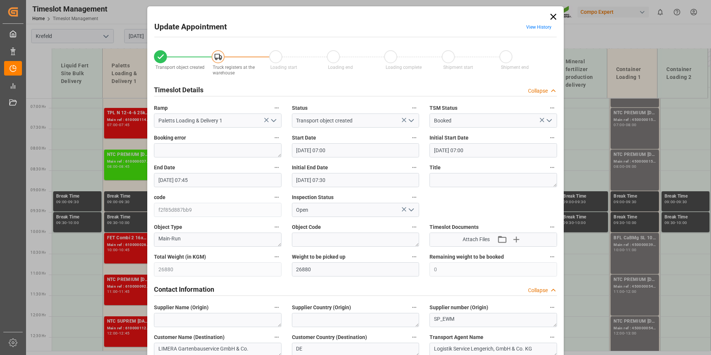
click at [543, 24] on span "View History" at bounding box center [539, 28] width 36 height 15
click at [543, 26] on link "View History" at bounding box center [538, 27] width 25 height 5
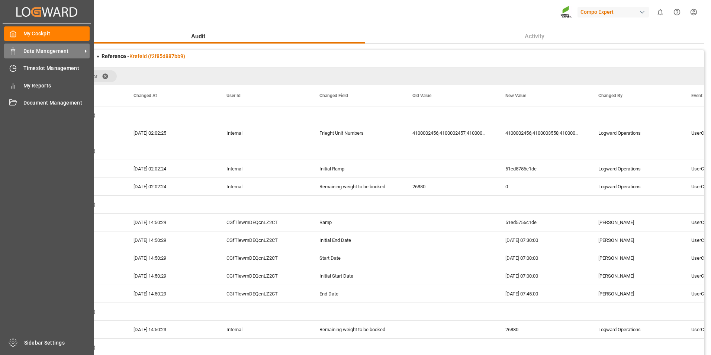
click at [6, 51] on div at bounding box center [10, 51] width 13 height 8
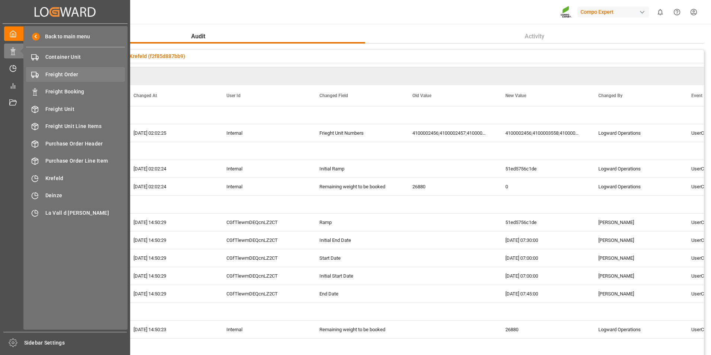
click at [67, 78] on span "Freight Order" at bounding box center [85, 75] width 80 height 8
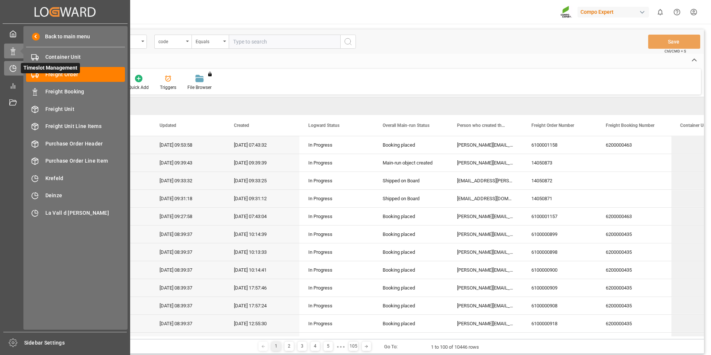
click at [15, 67] on icon at bounding box center [12, 68] width 7 height 7
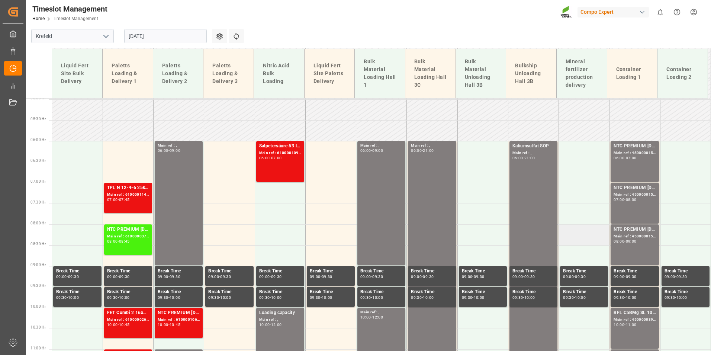
scroll to position [245, 0]
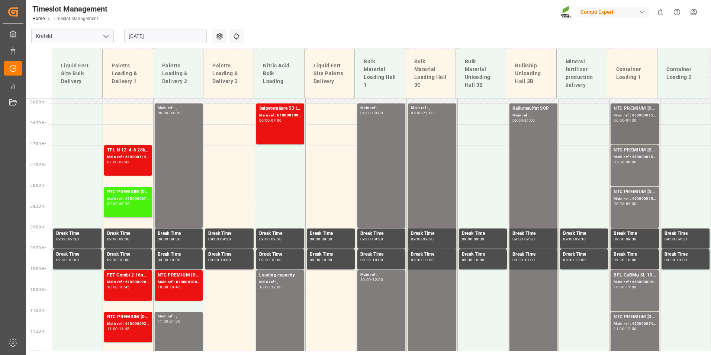
click at [631, 118] on div "Main ref : 4500000156, 2000000004;" at bounding box center [635, 115] width 42 height 6
click at [634, 161] on div "08:00" at bounding box center [631, 161] width 11 height 3
click at [634, 206] on div "08:00 - 09:00" at bounding box center [635, 204] width 42 height 4
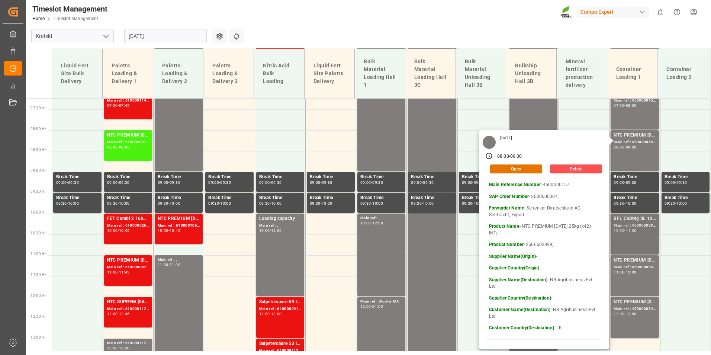
scroll to position [356, 0]
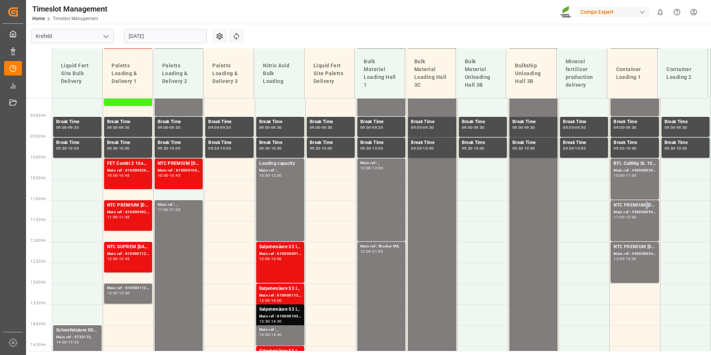
click at [642, 207] on div "NTC PREMIUM [DATE] 25kg (x42) INT;" at bounding box center [635, 205] width 42 height 7
click at [634, 266] on div "NTC PREMIUM [DATE] 25kg (x42) INT; Main ref : 4500000545, 2000000354; 12:00 - 1…" at bounding box center [635, 262] width 42 height 38
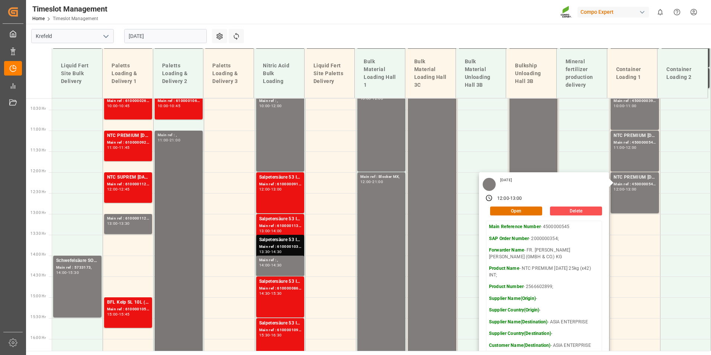
scroll to position [431, 0]
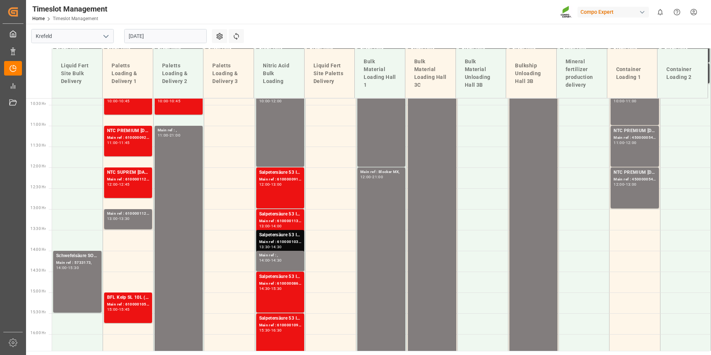
click at [132, 215] on div "Main ref : 6100001122," at bounding box center [128, 214] width 42 height 6
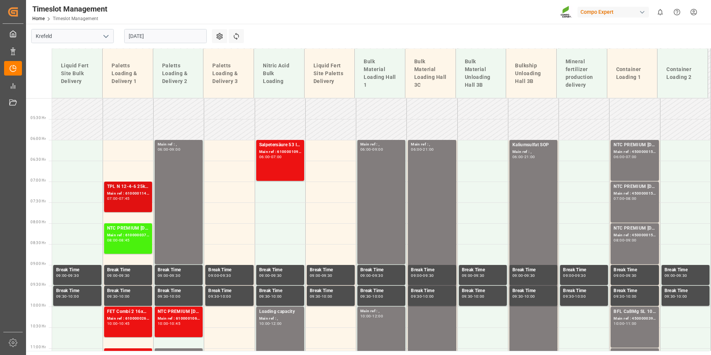
scroll to position [208, 0]
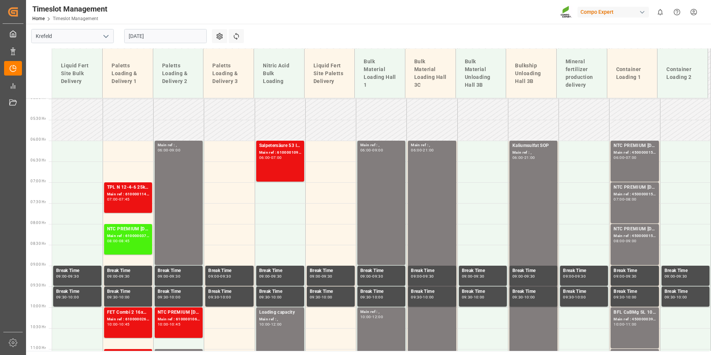
click at [130, 199] on div "07:45" at bounding box center [124, 198] width 11 height 3
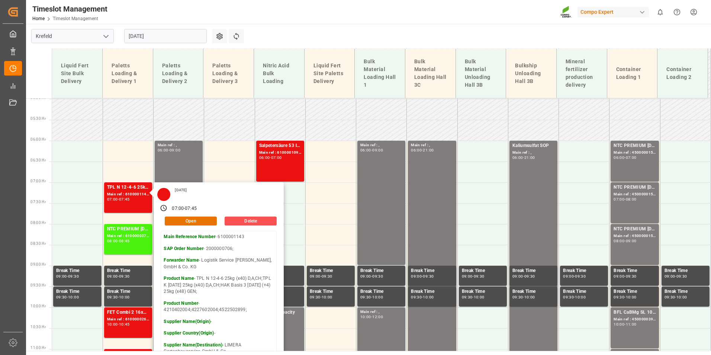
click at [311, 25] on main "Krefeld [DATE] Settings Refresh Time Slots Liquid Fert Site Bulk Delivery Palet…" at bounding box center [368, 187] width 684 height 327
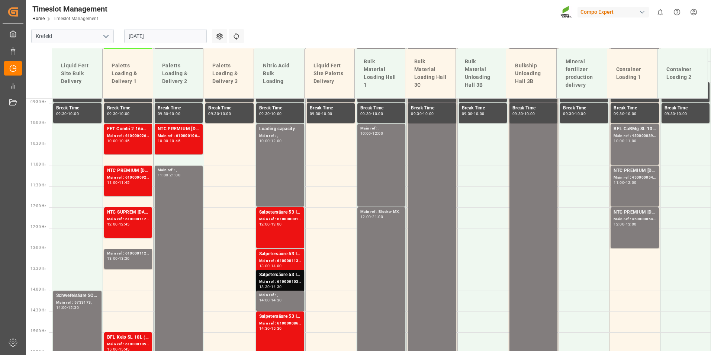
scroll to position [393, 0]
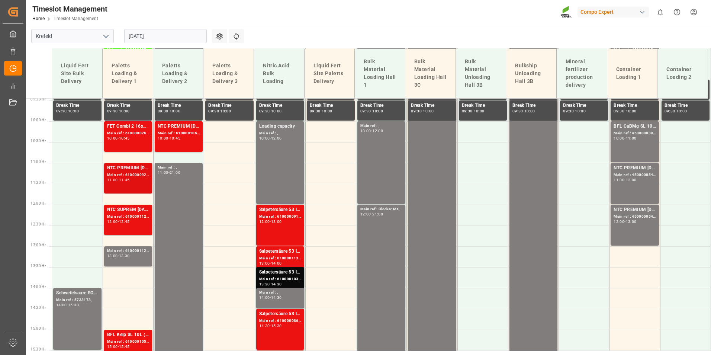
click at [120, 172] on div "Main ref : 6100000923, 2000000197;" at bounding box center [128, 175] width 42 height 6
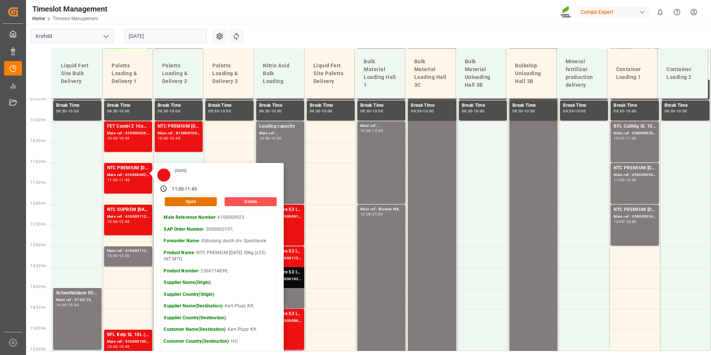
click at [283, 31] on main "Krefeld [DATE] Settings Refresh Time Slots Liquid Fert Site Bulk Delivery Palet…" at bounding box center [368, 187] width 684 height 327
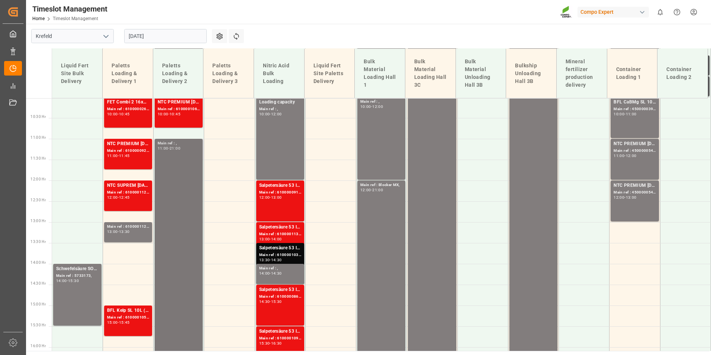
scroll to position [431, 0]
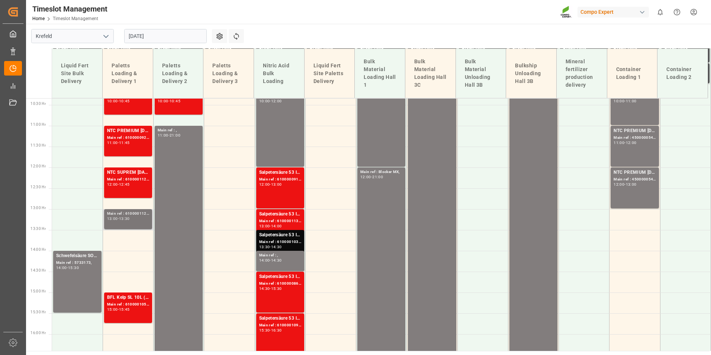
click at [136, 219] on div "13:00 - 13:30" at bounding box center [128, 219] width 42 height 4
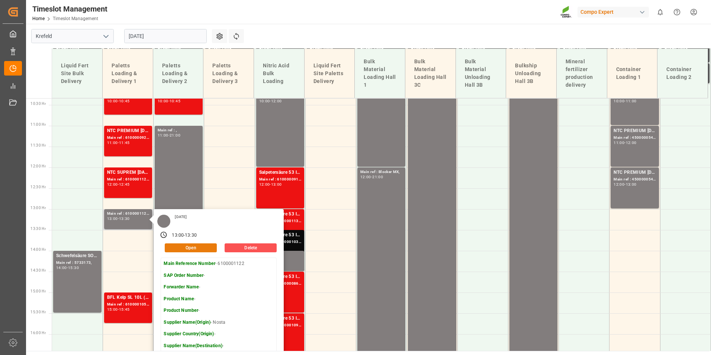
click at [201, 247] on button "Open" at bounding box center [191, 247] width 52 height 9
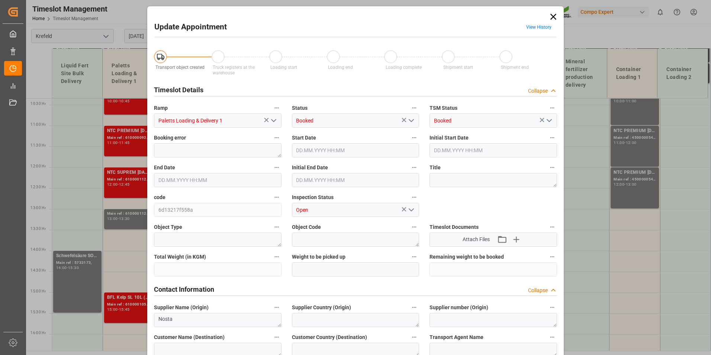
type input "22526"
type input "[DATE] 13:00"
type input "[DATE] 13:30"
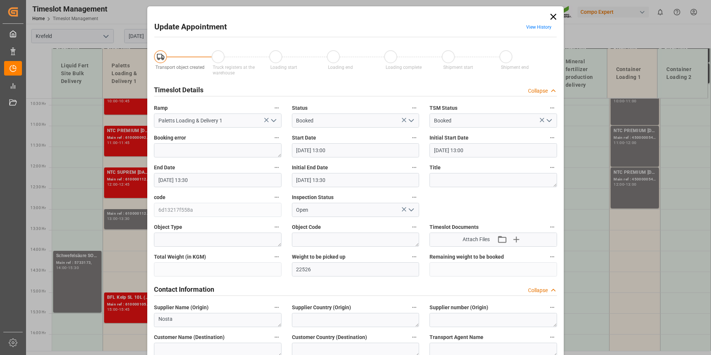
type input "[DATE] 13:48"
click at [536, 30] on span "View History" at bounding box center [539, 28] width 36 height 15
click at [536, 26] on link "View History" at bounding box center [538, 27] width 25 height 5
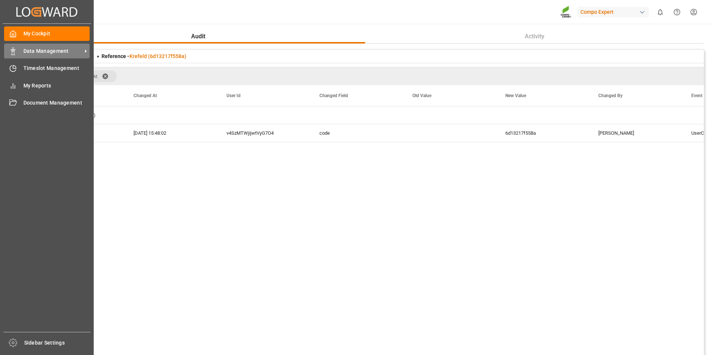
click at [19, 51] on div "Data Management Data Management" at bounding box center [47, 51] width 86 height 15
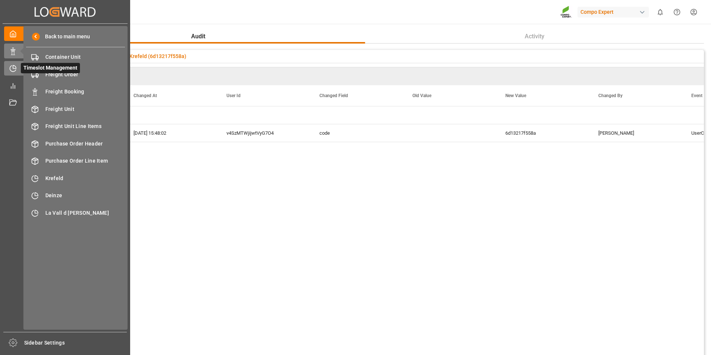
click at [15, 67] on icon at bounding box center [12, 68] width 7 height 7
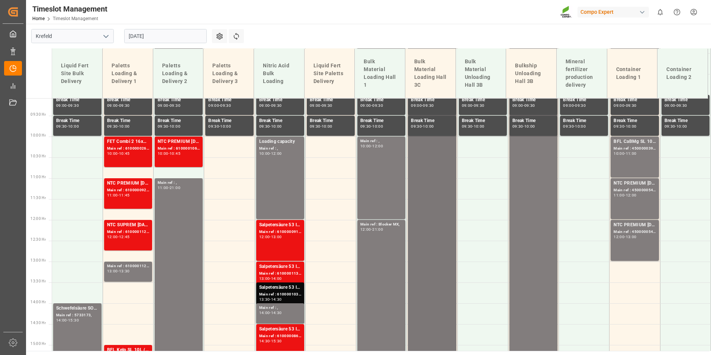
scroll to position [393, 0]
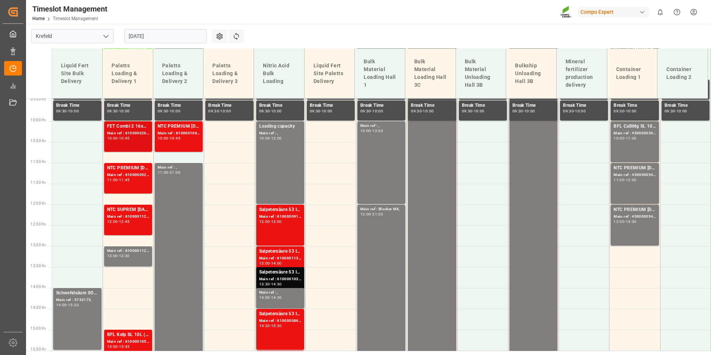
click at [146, 132] on div "Main ref : 6100000264, 4510352522; 2000000197;" at bounding box center [128, 133] width 42 height 6
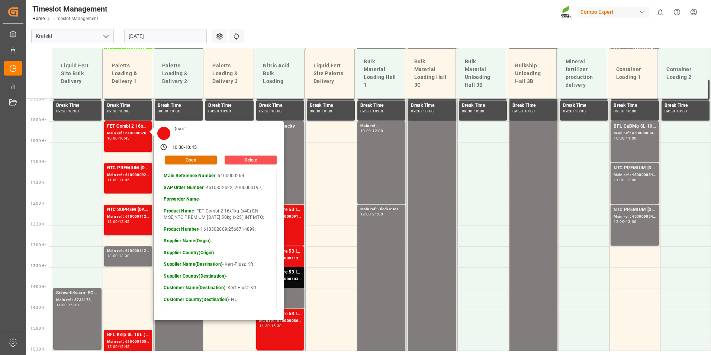
click at [332, 17] on div "Timeslot Management Home Timeslot Management Compo Expert 0 Notifications Only …" at bounding box center [366, 12] width 690 height 24
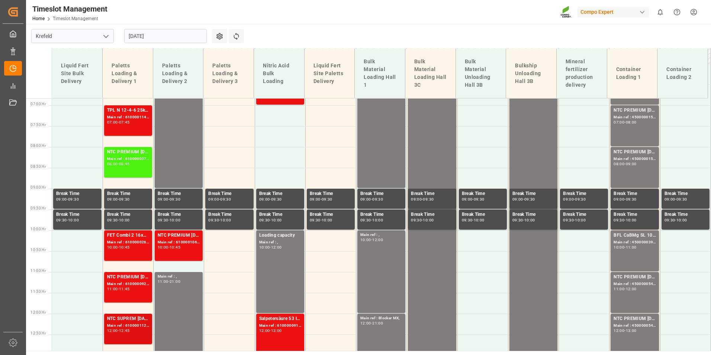
scroll to position [282, 0]
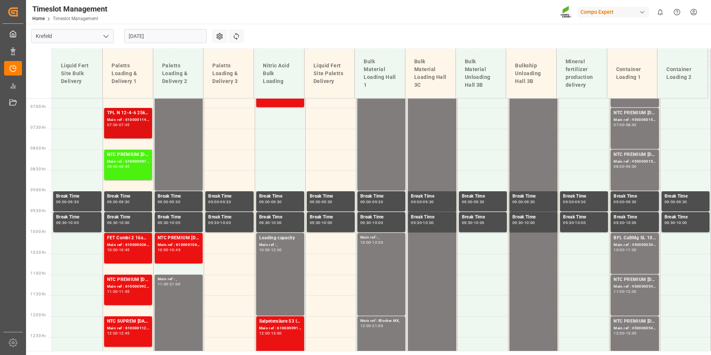
click at [141, 128] on div "TPL N 12-4-6 25kg (x40) D,A,CH;TPL K [DATE] 25kg (x40) D,A,CH;HAK Basis 3 [DATE…" at bounding box center [128, 123] width 42 height 28
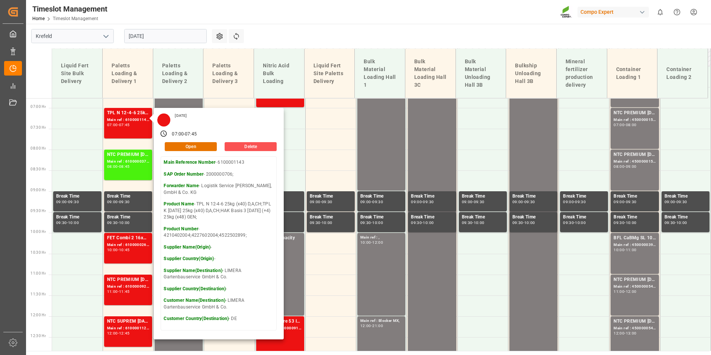
drag, startPoint x: 342, startPoint y: 46, endPoint x: 340, endPoint y: 43, distance: 4.5
click at [341, 46] on main "Krefeld [DATE] Settings Refresh Time Slots Liquid Fert Site Bulk Delivery Palet…" at bounding box center [368, 187] width 684 height 327
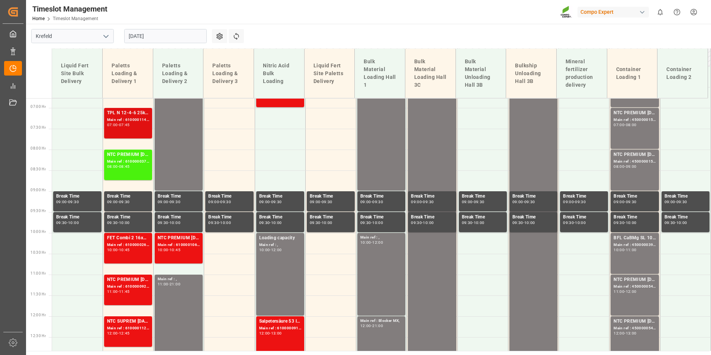
click at [129, 125] on div "07:45" at bounding box center [124, 124] width 11 height 3
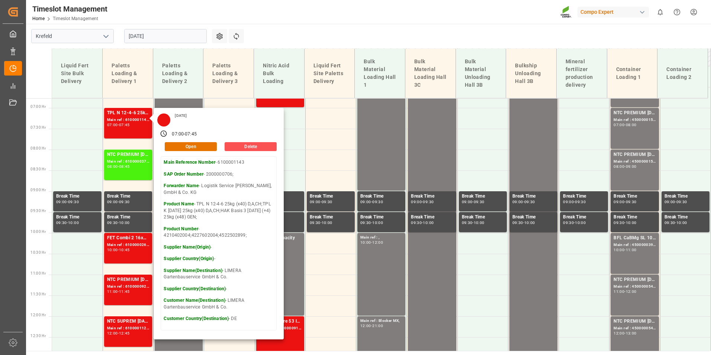
click at [331, 22] on div "Timeslot Management Home Timeslot Management Compo Expert 0 Notifications Only …" at bounding box center [366, 12] width 690 height 24
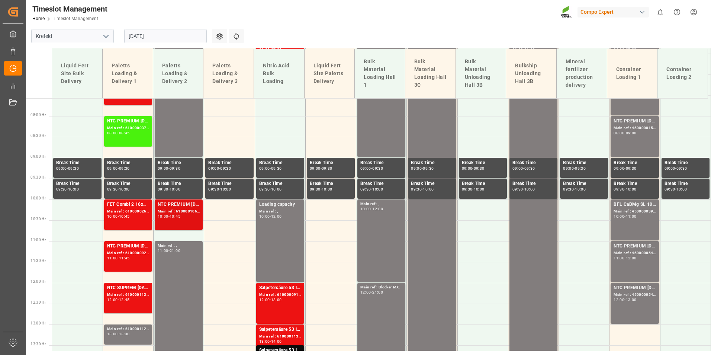
scroll to position [356, 0]
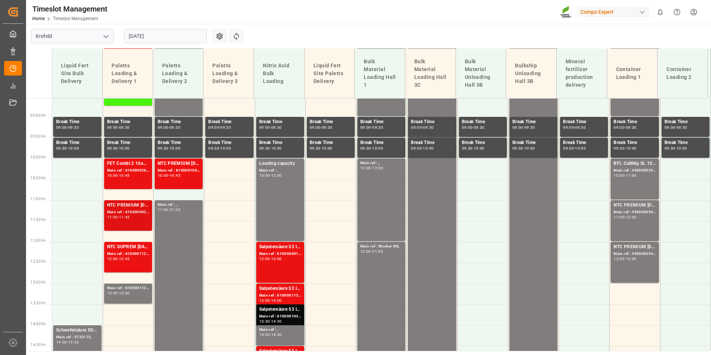
click at [131, 214] on div "Main ref : 6100000923, 2000000197;" at bounding box center [128, 212] width 42 height 6
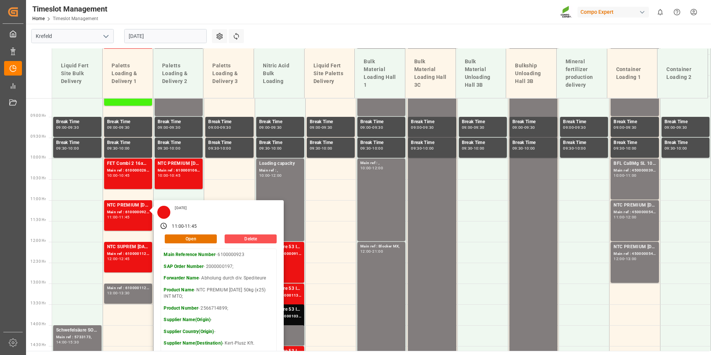
click at [331, 36] on main "Krefeld [DATE] Settings Refresh Time Slots Liquid Fert Site Bulk Delivery Palet…" at bounding box center [368, 187] width 684 height 327
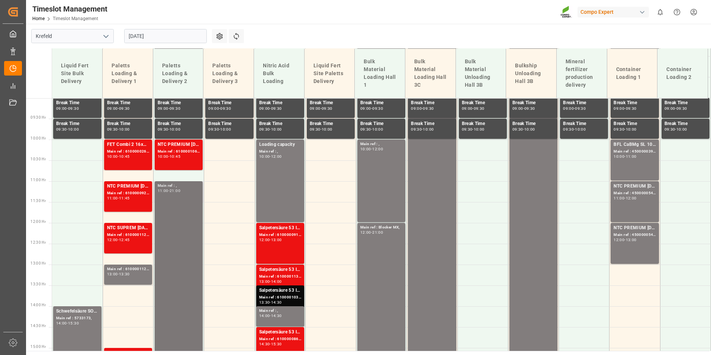
scroll to position [393, 0]
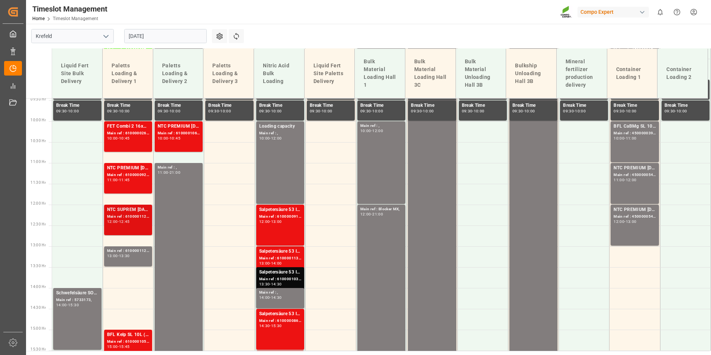
click at [132, 209] on div "NTC SUPREM [DATE]+3+TE 600kg BB;FTL S NK 8-0-24 25kg (x40) INT;FTL SP 18-5-8 25…" at bounding box center [128, 209] width 42 height 7
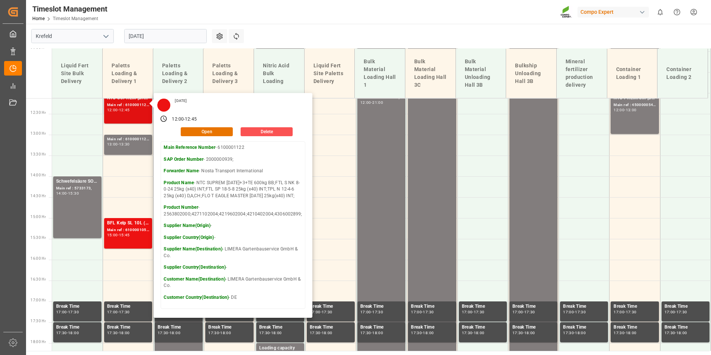
scroll to position [579, 0]
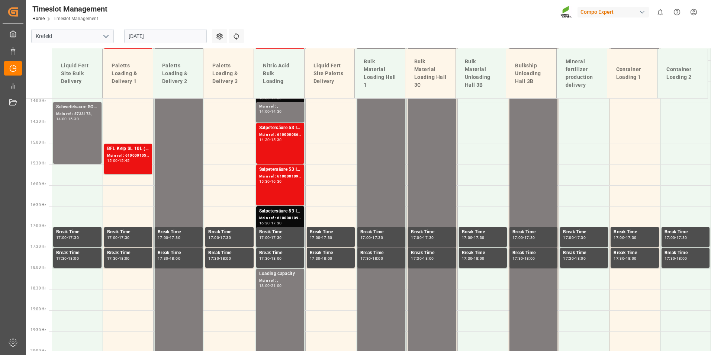
click at [130, 159] on div "15:45" at bounding box center [124, 160] width 11 height 3
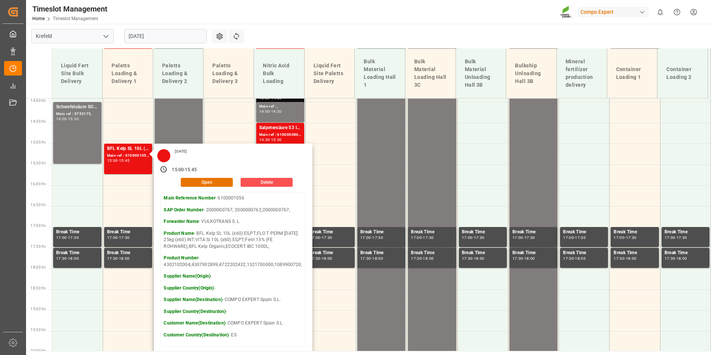
click at [377, 20] on div "Timeslot Management Home Timeslot Management Compo Expert 0 Notifications Only …" at bounding box center [366, 12] width 690 height 24
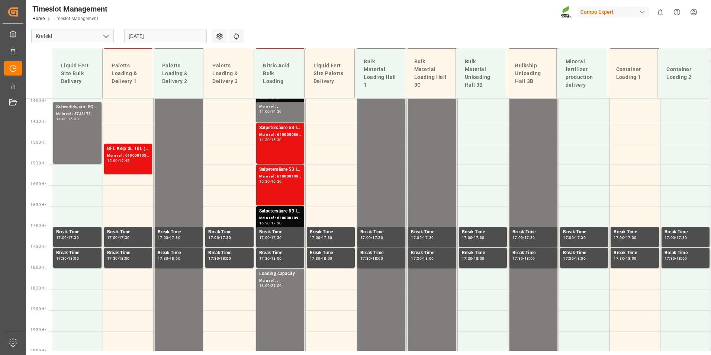
click at [157, 32] on input "[DATE]" at bounding box center [165, 36] width 83 height 14
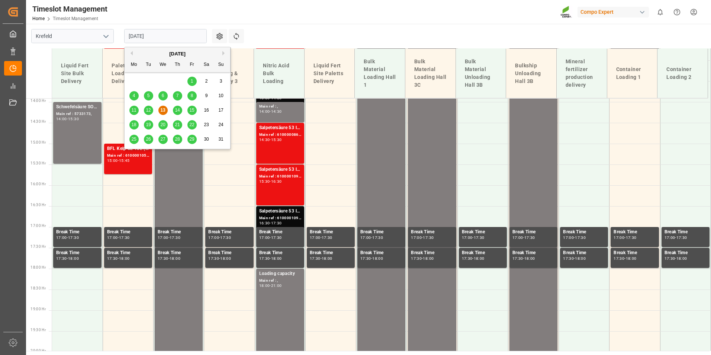
click at [177, 107] on div "14" at bounding box center [177, 110] width 9 height 9
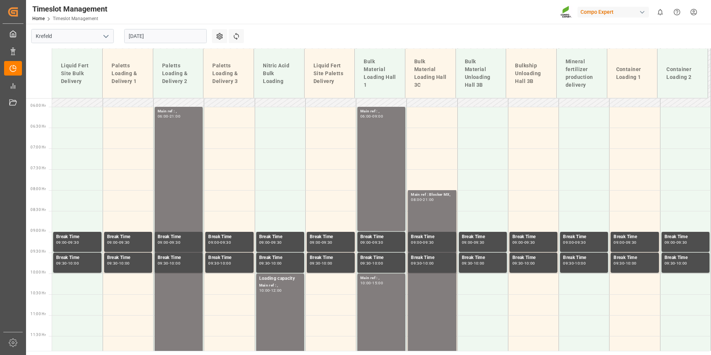
scroll to position [245, 0]
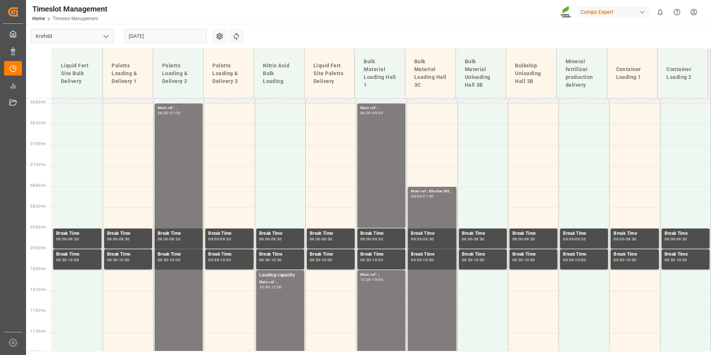
click at [173, 36] on input "[DATE]" at bounding box center [165, 36] width 83 height 14
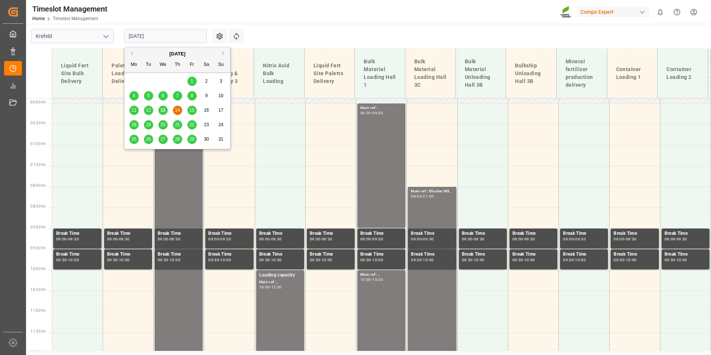
click at [163, 110] on span "13" at bounding box center [162, 109] width 5 height 5
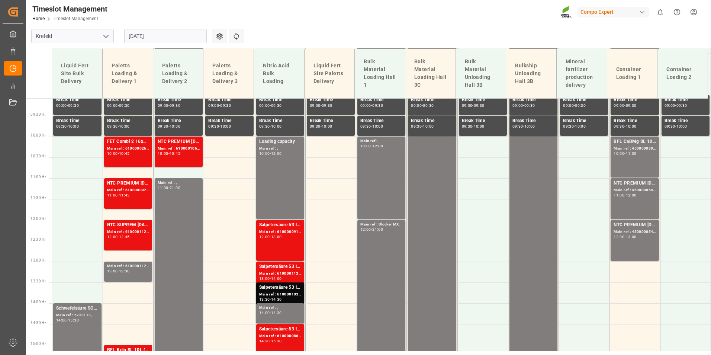
scroll to position [393, 0]
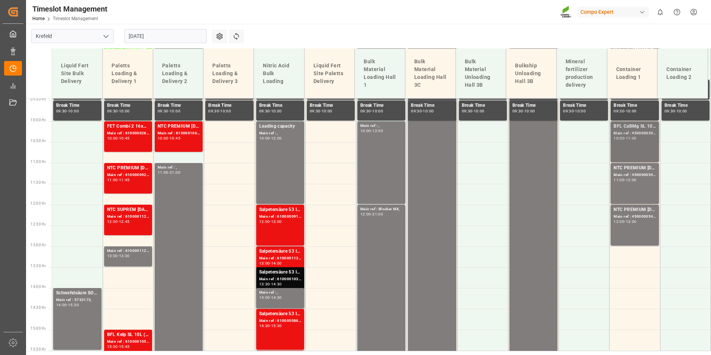
click at [651, 134] on div "Main ref : 4500000394, 2000000310;" at bounding box center [635, 133] width 42 height 6
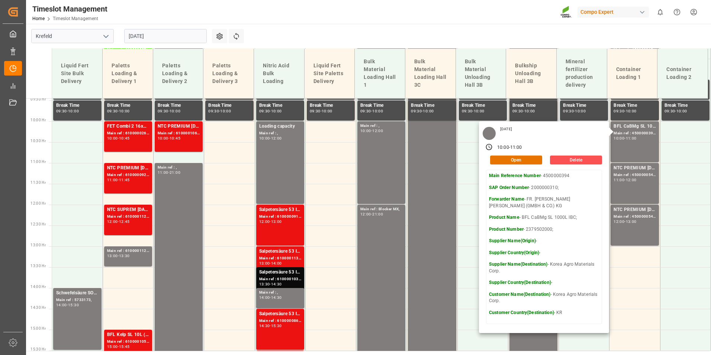
click at [399, 36] on main "Krefeld [DATE] Settings Refresh Time Slots Liquid Fert Site Bulk Delivery Palet…" at bounding box center [368, 187] width 684 height 327
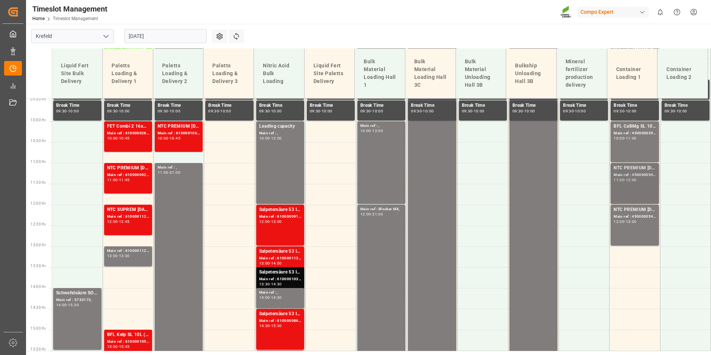
click at [627, 196] on div "NTC PREMIUM [DATE] 25kg (x42) INT; Main ref : 4500000544, 2000000354; 11:00 - 1…" at bounding box center [635, 183] width 42 height 38
click at [633, 209] on div "NTC PREMIUM [DATE] 25kg (x42) INT;" at bounding box center [635, 209] width 42 height 7
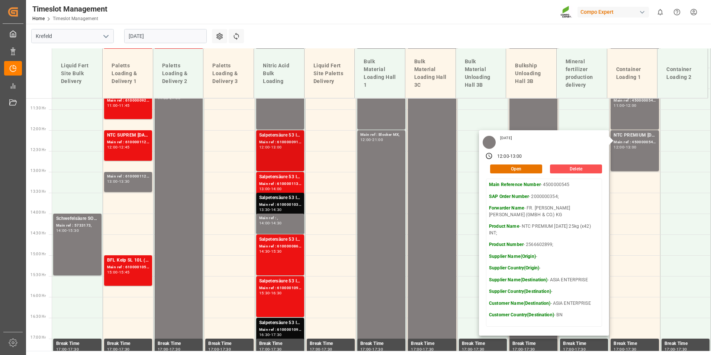
scroll to position [505, 0]
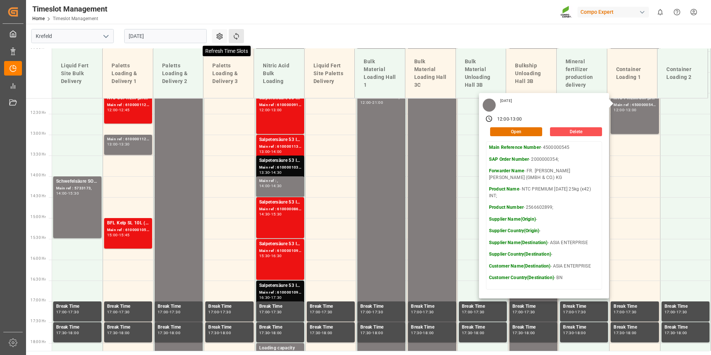
click at [232, 37] on icon at bounding box center [236, 36] width 8 height 8
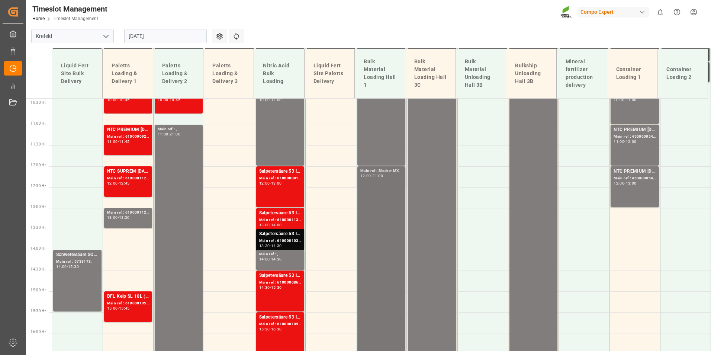
scroll to position [435, 0]
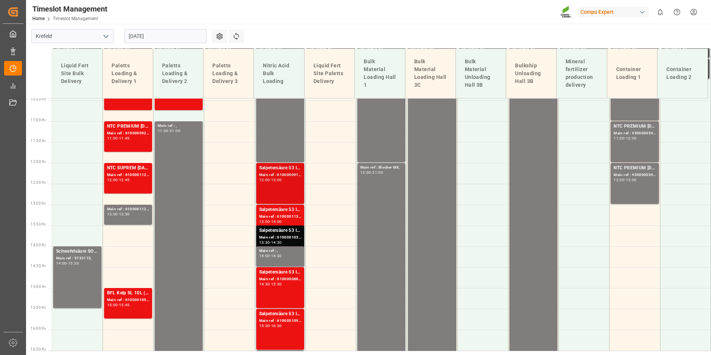
click at [266, 168] on div "Salpetersäure 53 lose;" at bounding box center [280, 167] width 42 height 7
click at [285, 212] on div "Salpetersäure 53 lose;" at bounding box center [280, 209] width 42 height 7
click at [292, 232] on div "Salpetersäure 53 lose;" at bounding box center [280, 230] width 42 height 7
click at [293, 284] on div "14:30 - 15:30" at bounding box center [280, 284] width 42 height 4
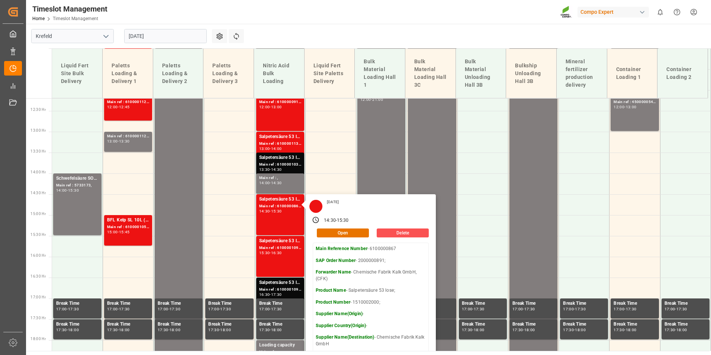
scroll to position [510, 0]
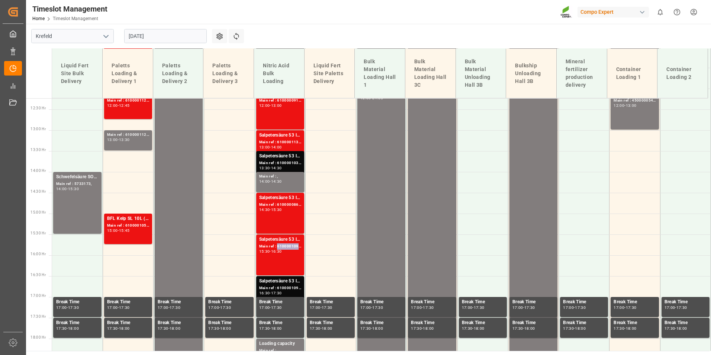
click at [283, 249] on div "Main ref : 6100001096, 2000001008;" at bounding box center [280, 246] width 42 height 6
click at [287, 284] on div "Salpetersäure 53 lose;" at bounding box center [280, 280] width 42 height 7
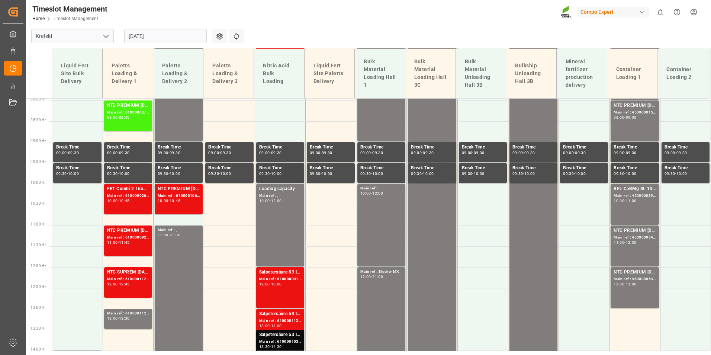
scroll to position [286, 0]
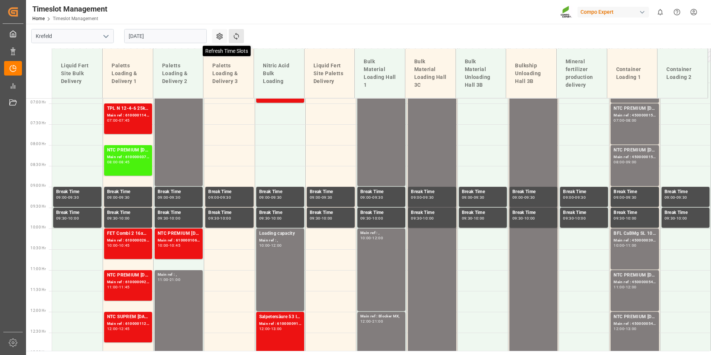
click at [239, 38] on icon at bounding box center [236, 36] width 8 height 8
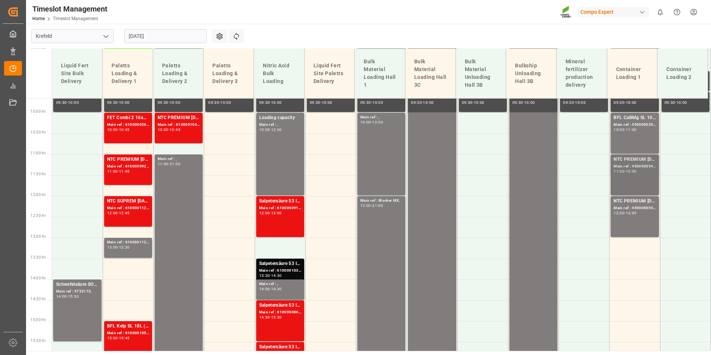
scroll to position [361, 0]
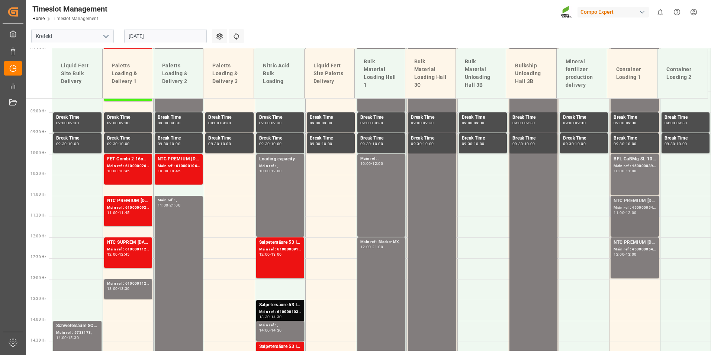
click at [618, 216] on div "NTC PREMIUM [DATE] 25kg (x42) INT; Main ref : 4500000544, 2000000354; 11:00 - 1…" at bounding box center [635, 216] width 42 height 38
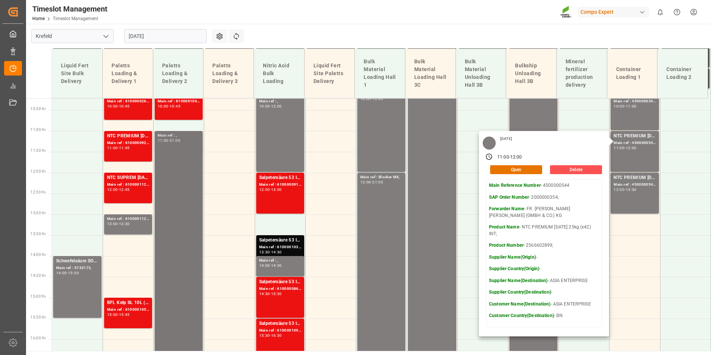
scroll to position [472, 0]
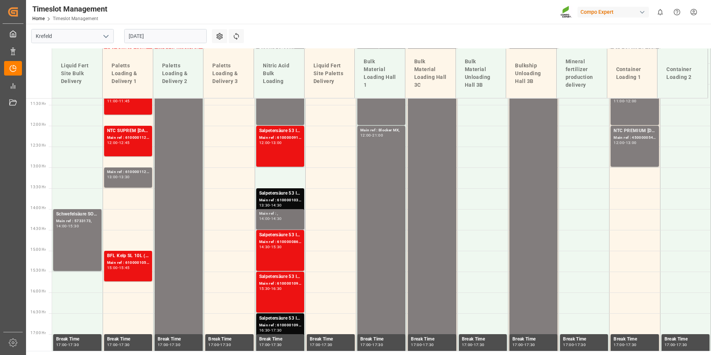
click at [259, 217] on div "14:00" at bounding box center [264, 218] width 11 height 3
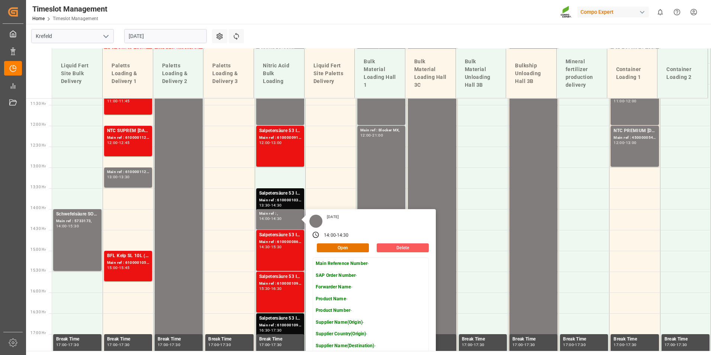
click at [405, 247] on button "Delete" at bounding box center [403, 247] width 52 height 9
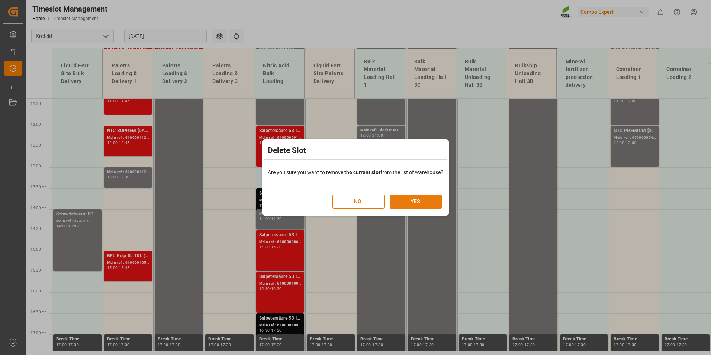
click at [416, 204] on button "YES" at bounding box center [416, 202] width 52 height 14
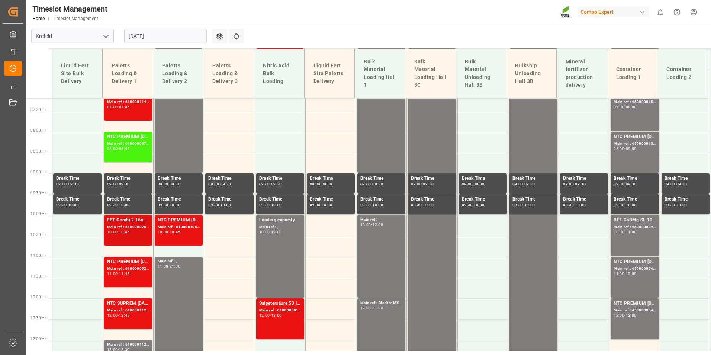
scroll to position [337, 0]
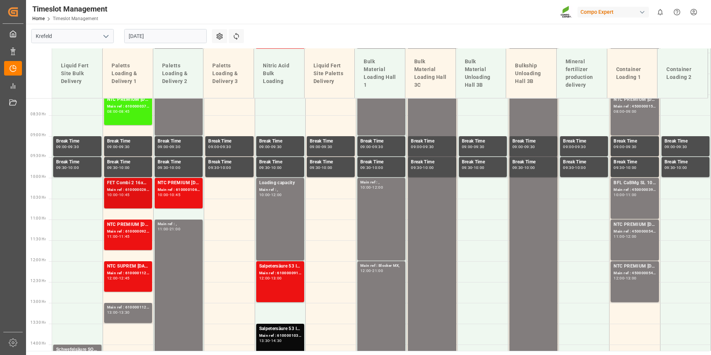
click at [128, 235] on div "11:45" at bounding box center [124, 236] width 11 height 3
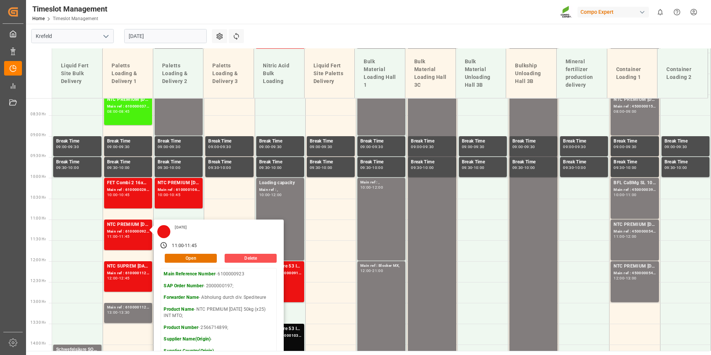
click at [353, 27] on main "Krefeld [DATE] Settings Refresh Time Slots Liquid Fert Site Bulk Delivery Palet…" at bounding box center [368, 187] width 684 height 327
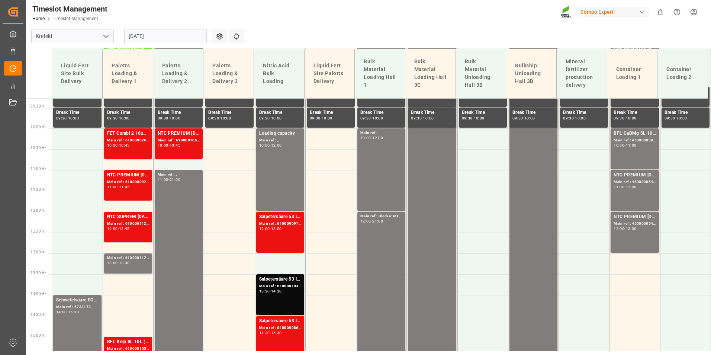
scroll to position [486, 0]
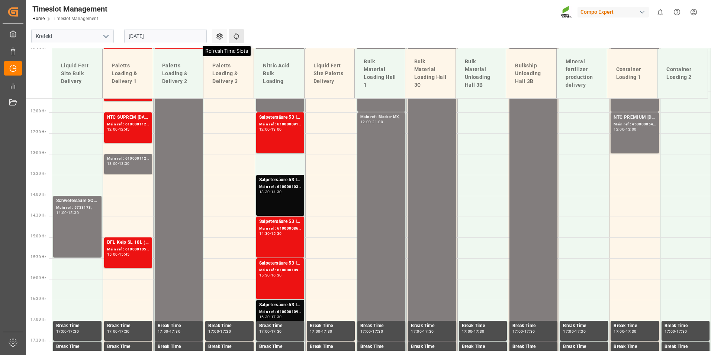
click at [236, 35] on icon at bounding box center [236, 36] width 5 height 7
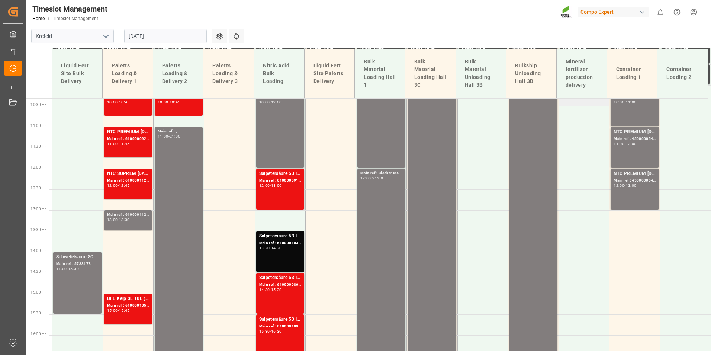
scroll to position [365, 0]
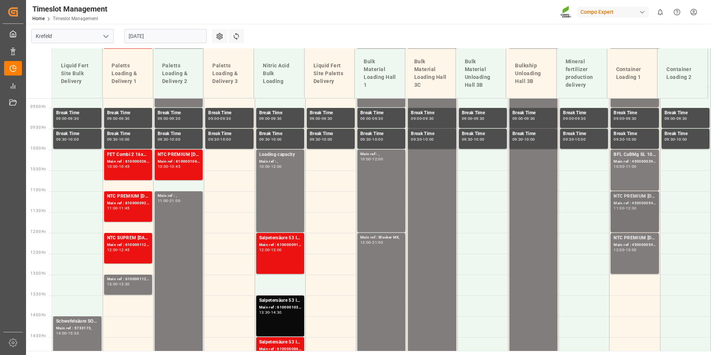
click at [627, 196] on div "NTC PREMIUM [DATE] 25kg (x42) INT;" at bounding box center [635, 196] width 42 height 7
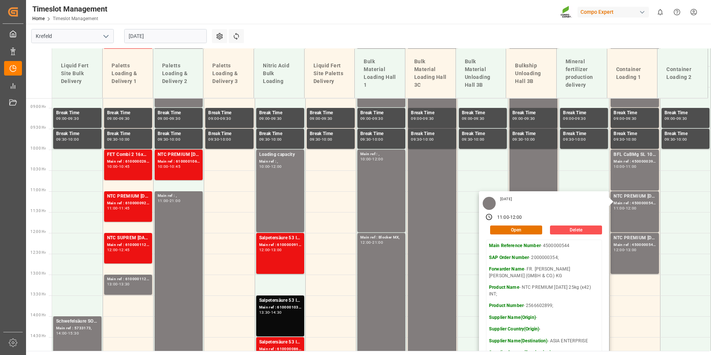
click at [312, 38] on main "Krefeld [DATE] Settings Refresh Time Slots Liquid Fert Site Bulk Delivery Palet…" at bounding box center [368, 187] width 684 height 327
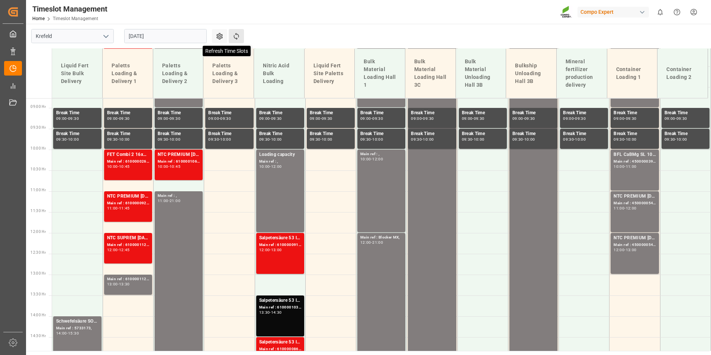
click at [240, 38] on icon at bounding box center [236, 36] width 8 height 8
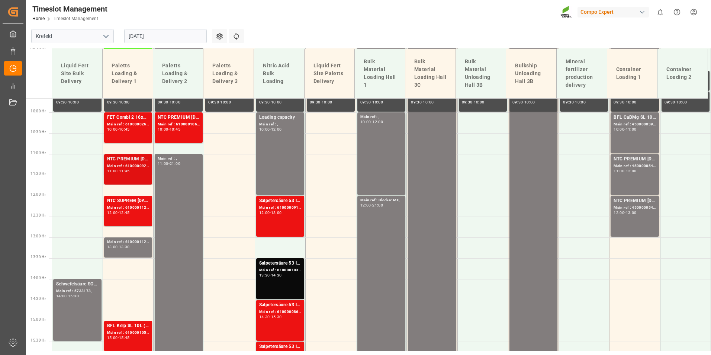
scroll to position [440, 0]
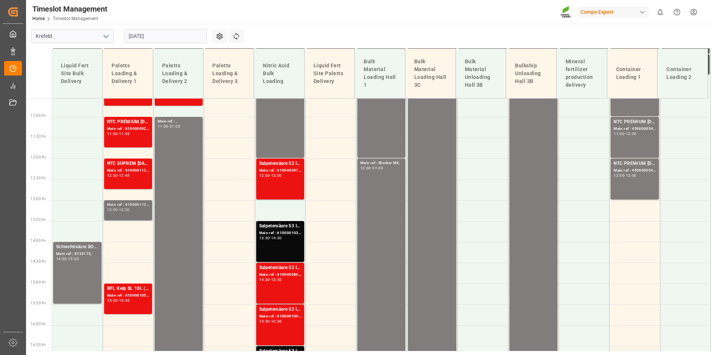
click at [130, 211] on div "13:30" at bounding box center [124, 209] width 11 height 3
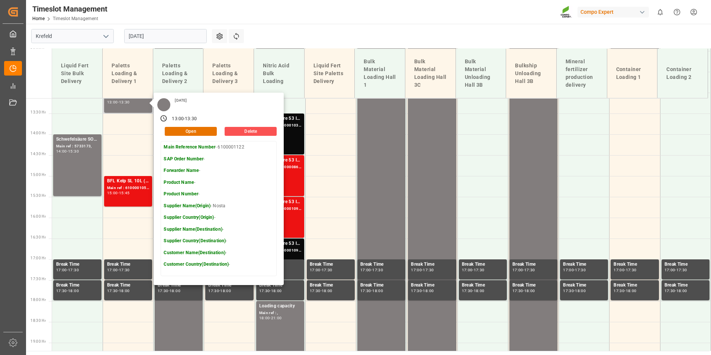
scroll to position [551, 0]
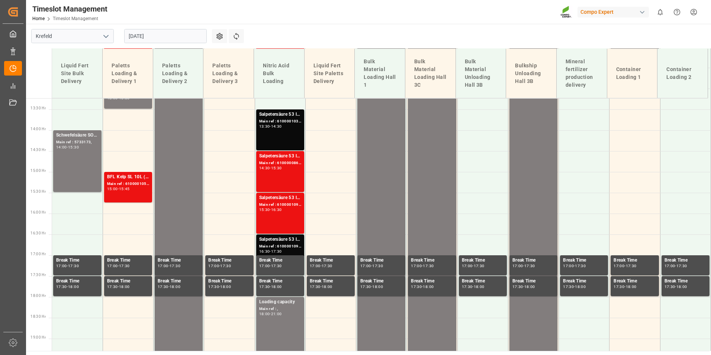
click at [131, 192] on div "BFL Kelp SL 10L (x60) ES,PT;FLO T PERM [DATE] 25kg (x60) INT;VITA Si 10L (x60) …" at bounding box center [128, 187] width 42 height 28
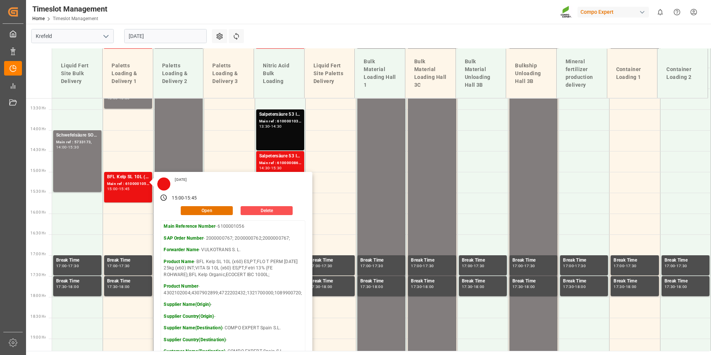
click at [298, 31] on main "Krefeld [DATE] Settings Refresh Time Slots Liquid Fert Site Bulk Delivery Palet…" at bounding box center [368, 187] width 684 height 327
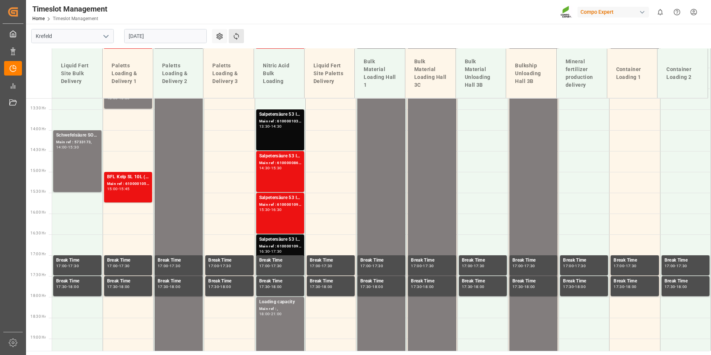
click at [240, 34] on button "Refresh Time Slots" at bounding box center [236, 36] width 15 height 14
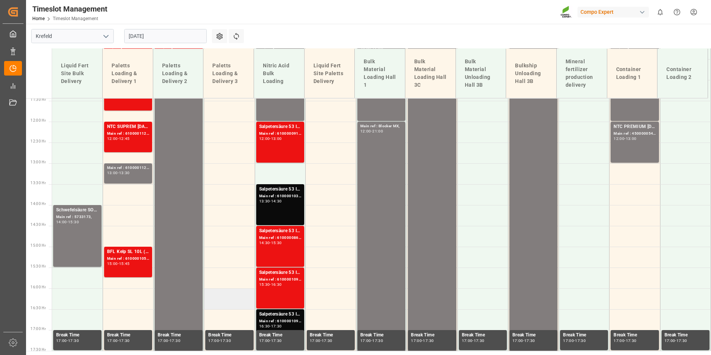
scroll to position [477, 0]
click at [158, 33] on input "[DATE]" at bounding box center [165, 36] width 83 height 14
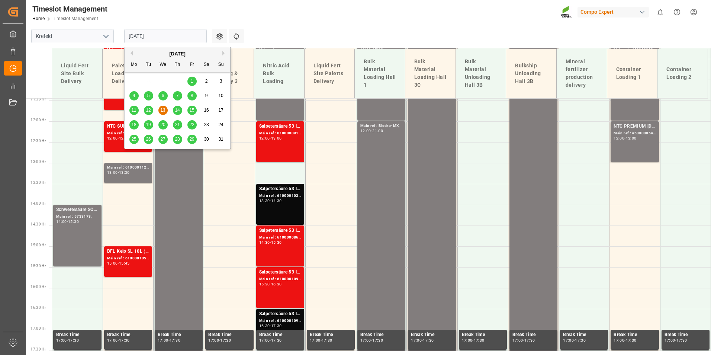
click at [179, 107] on div "14" at bounding box center [177, 110] width 9 height 9
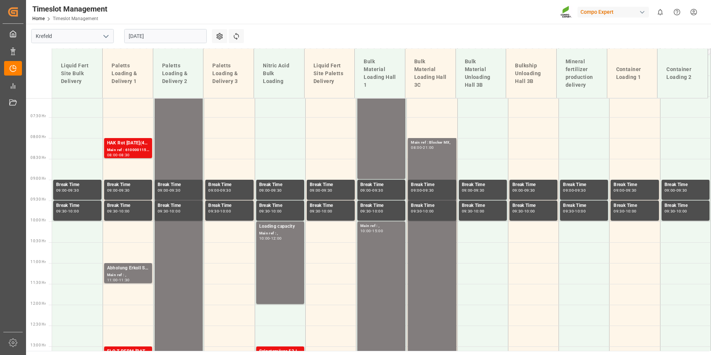
scroll to position [254, 0]
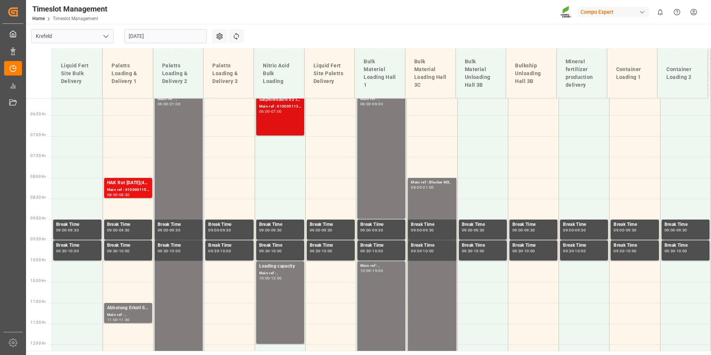
click at [286, 124] on div "Salpetersäure 53 lose; Main ref : 6100001130, 2000001018; 06:00 - 07:00" at bounding box center [280, 115] width 42 height 38
click at [136, 187] on div "Main ref : 6100001153, 2000001029; 2000000712;2000000421;2000001029;" at bounding box center [128, 190] width 42 height 6
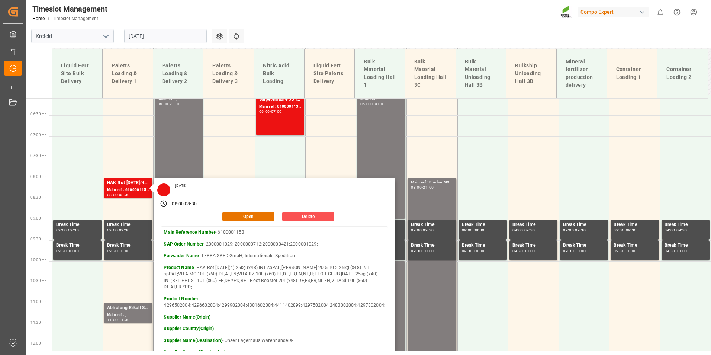
click at [366, 18] on div "Timeslot Management Home Timeslot Management Compo Expert 0 Notifications Only …" at bounding box center [366, 12] width 690 height 24
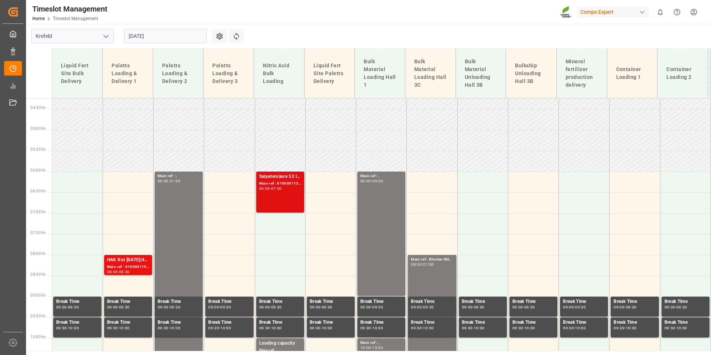
scroll to position [179, 0]
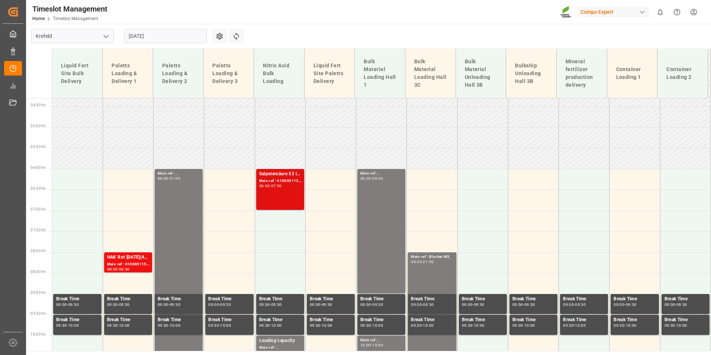
click at [277, 189] on div "Salpetersäure 53 lose; Main ref : 6100001130, 2000001018; 06:00 - 07:00" at bounding box center [280, 189] width 42 height 38
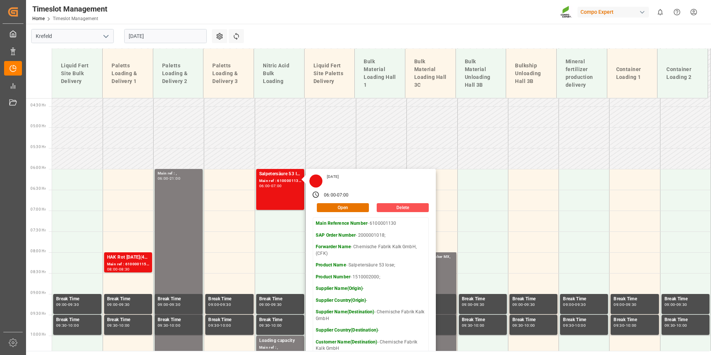
click at [470, 26] on main "[GEOGRAPHIC_DATA] [DATE] Settings Refresh Time Slots Liquid Fert Site Bulk Deli…" at bounding box center [368, 187] width 684 height 327
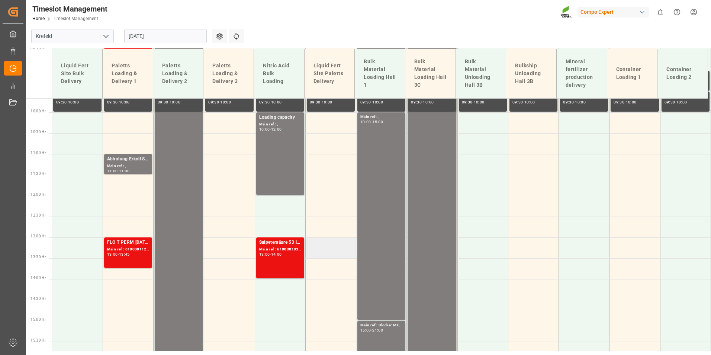
scroll to position [440, 0]
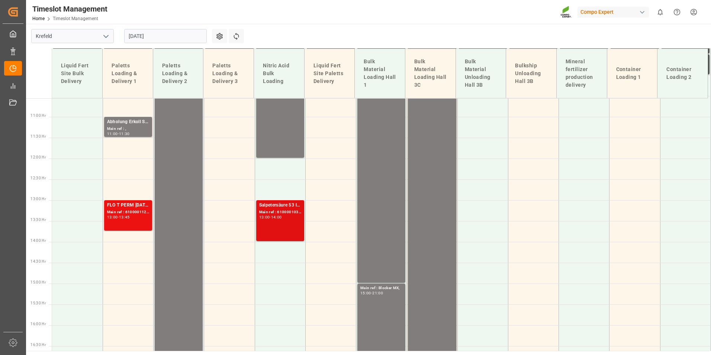
click at [288, 208] on div "Salpetersäure 53 lose;" at bounding box center [280, 205] width 42 height 7
click at [170, 39] on input "[DATE]" at bounding box center [165, 36] width 83 height 14
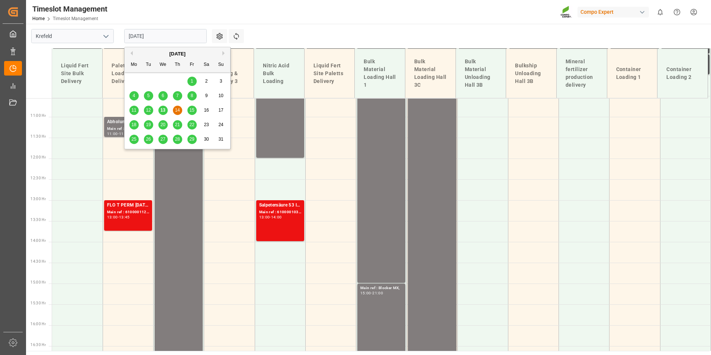
click at [192, 111] on span "15" at bounding box center [191, 109] width 5 height 5
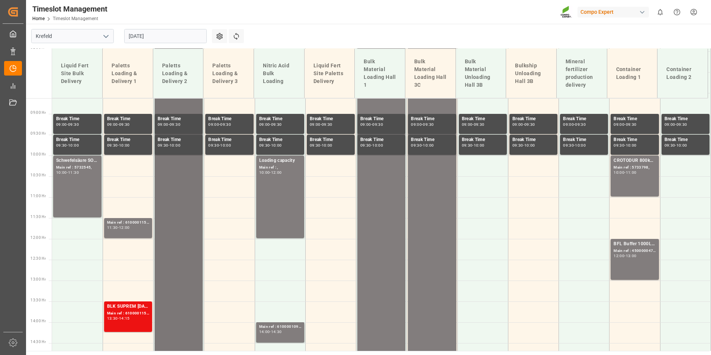
scroll to position [291, 0]
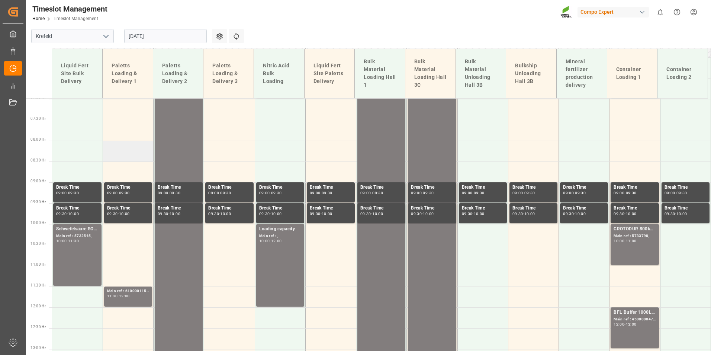
click at [126, 147] on td at bounding box center [128, 151] width 51 height 21
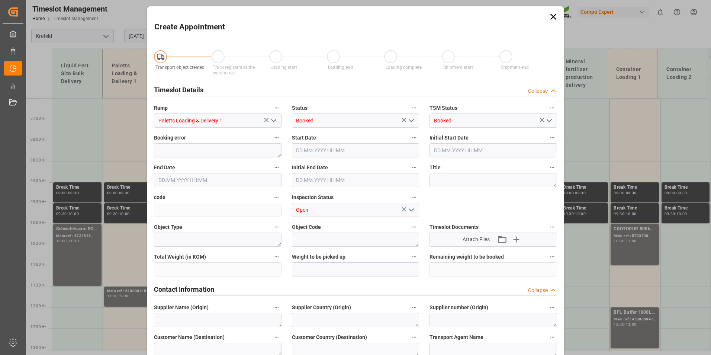
type input "[DATE] 08:00"
type input "[DATE] 08:30"
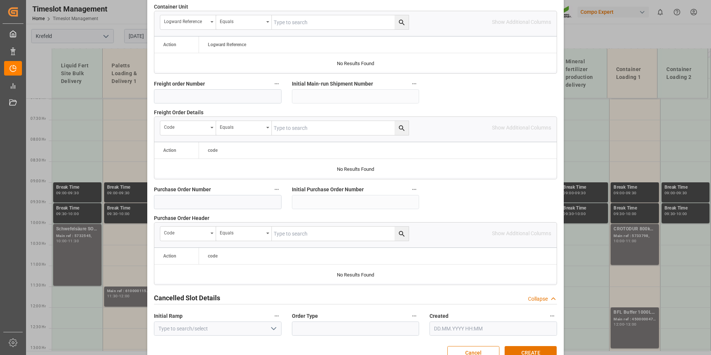
scroll to position [677, 0]
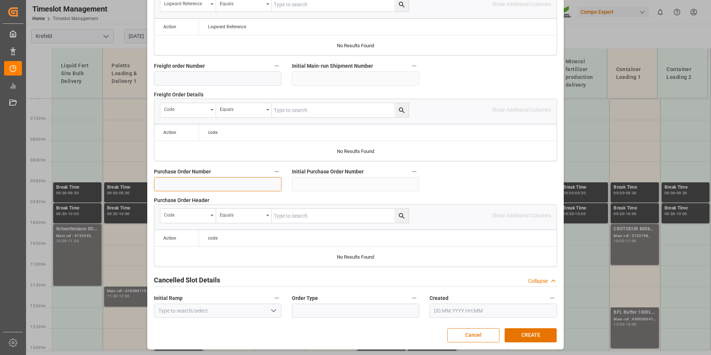
click at [203, 180] on input at bounding box center [218, 184] width 128 height 14
type input "4500007041"
click at [513, 337] on button "CREATE" at bounding box center [531, 335] width 52 height 14
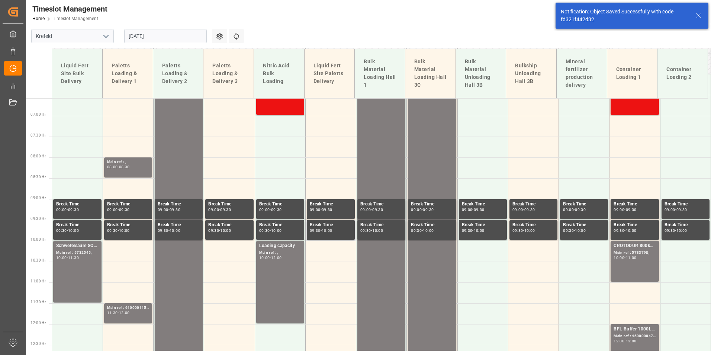
scroll to position [310, 0]
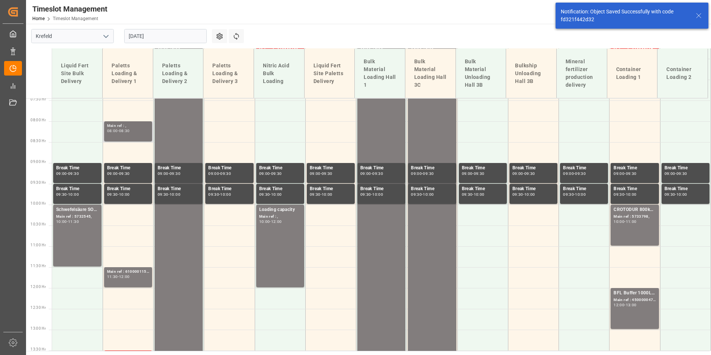
click at [129, 137] on div "Main ref : , 08:00 - 08:30" at bounding box center [128, 131] width 42 height 17
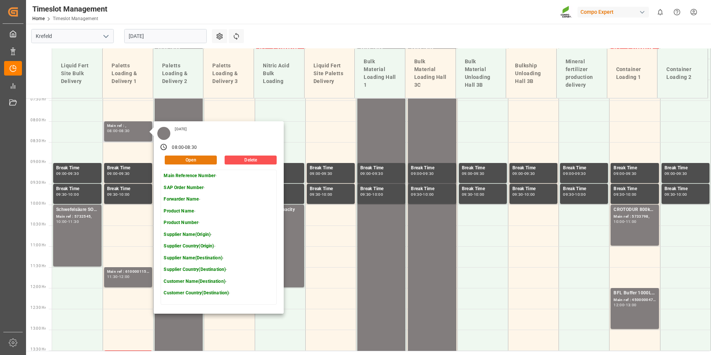
click at [193, 161] on button "Open" at bounding box center [191, 159] width 52 height 9
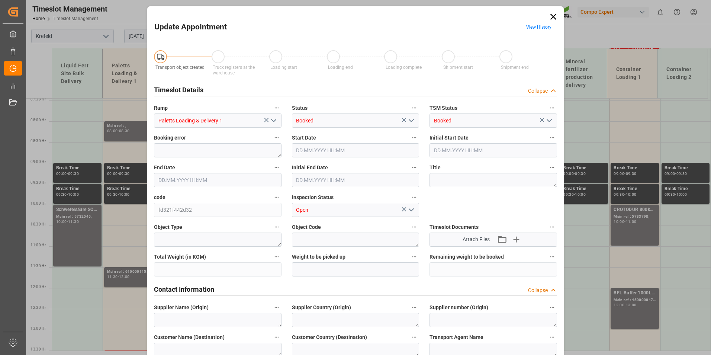
type input "[DATE] 08:00"
type input "[DATE] 08:30"
type input "[DATE] 10:22"
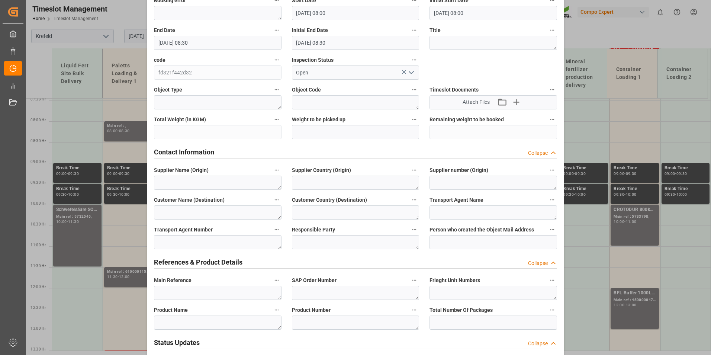
scroll to position [149, 0]
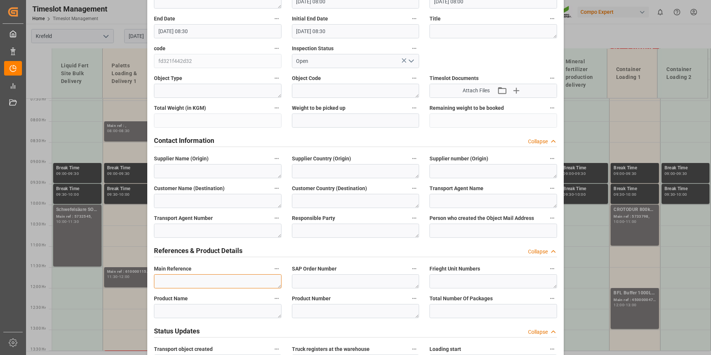
click at [187, 278] on textarea at bounding box center [218, 281] width 128 height 14
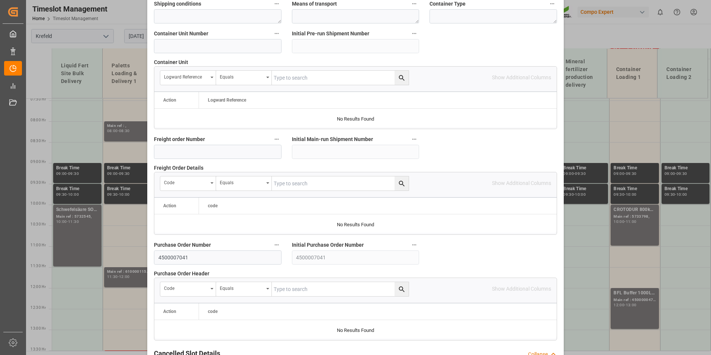
scroll to position [677, 0]
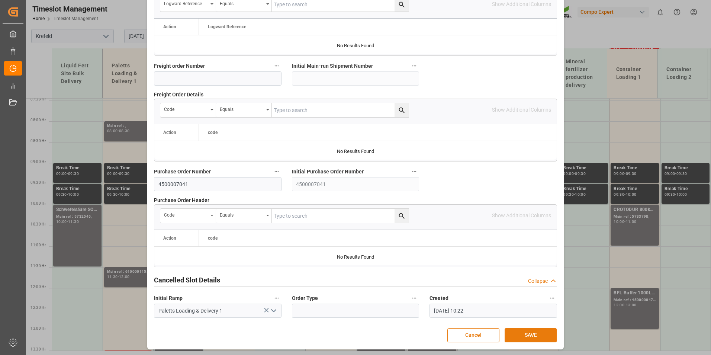
type textarea "Harnstoff"
click at [530, 332] on button "SAVE" at bounding box center [531, 335] width 52 height 14
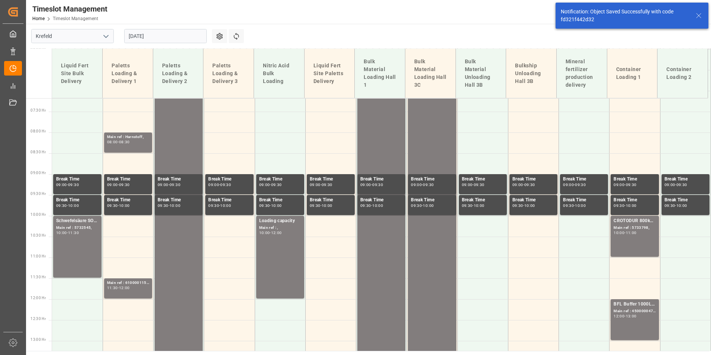
scroll to position [310, 0]
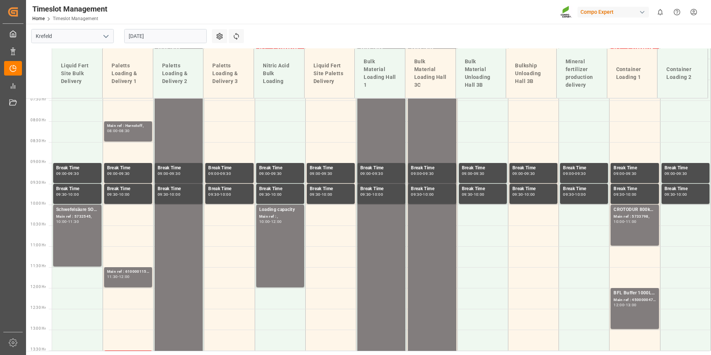
click at [177, 41] on input "[DATE]" at bounding box center [165, 36] width 83 height 14
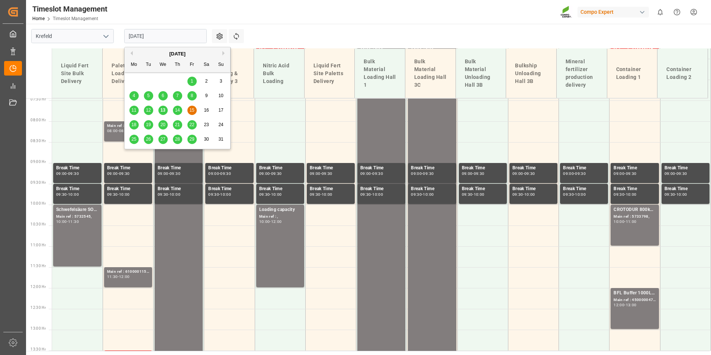
click at [167, 108] on div "13" at bounding box center [162, 110] width 9 height 9
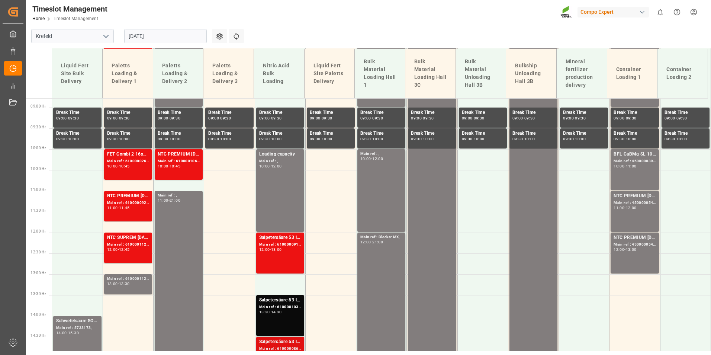
scroll to position [365, 0]
drag, startPoint x: 164, startPoint y: 34, endPoint x: 164, endPoint y: 45, distance: 11.5
click at [164, 34] on input "[DATE]" at bounding box center [165, 36] width 83 height 14
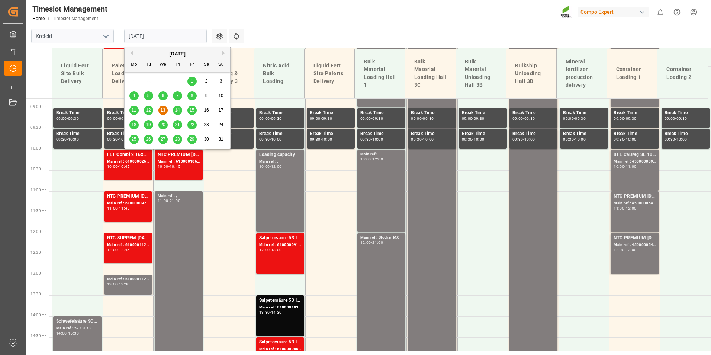
click at [134, 126] on span "18" at bounding box center [133, 124] width 5 height 5
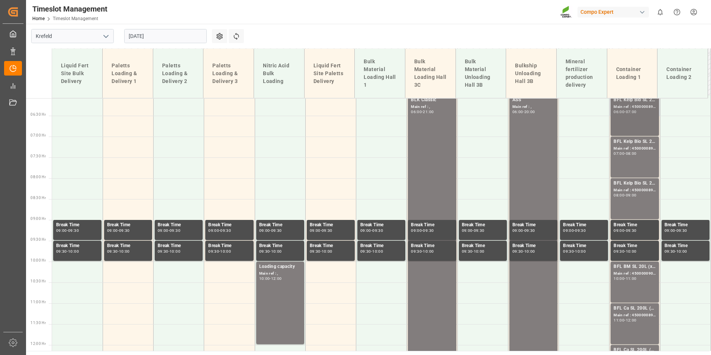
scroll to position [254, 0]
click at [625, 109] on div "Main ref : 4500000894, 4510356225;" at bounding box center [635, 106] width 42 height 6
click at [638, 144] on div "BFL Kelp Bio SL 20L(with B)(x48) EGY MTO;" at bounding box center [635, 141] width 42 height 7
click at [633, 189] on div "Main ref : 4500000895, 4510356225;" at bounding box center [635, 190] width 42 height 6
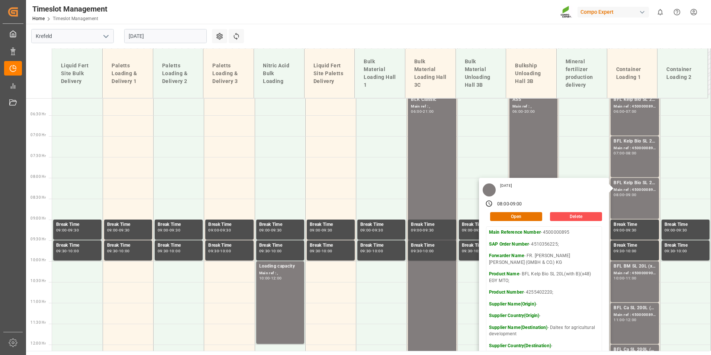
click at [153, 44] on div "[DATE]" at bounding box center [165, 36] width 93 height 25
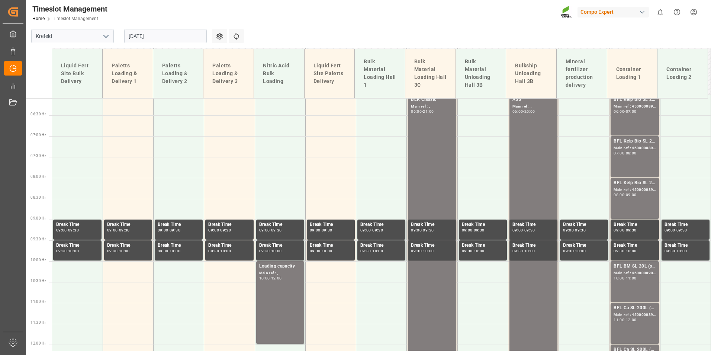
click at [159, 39] on input "[DATE]" at bounding box center [165, 36] width 83 height 14
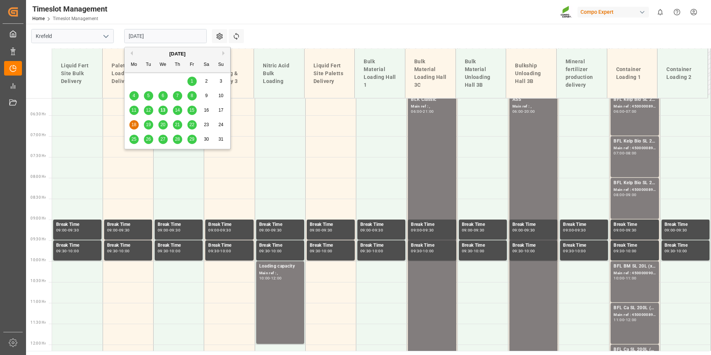
click at [161, 110] on span "13" at bounding box center [162, 109] width 5 height 5
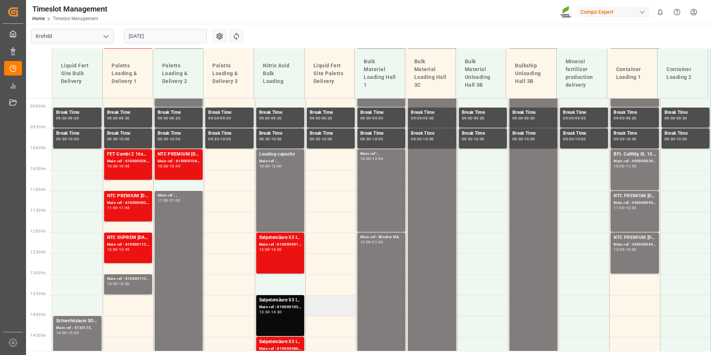
scroll to position [365, 0]
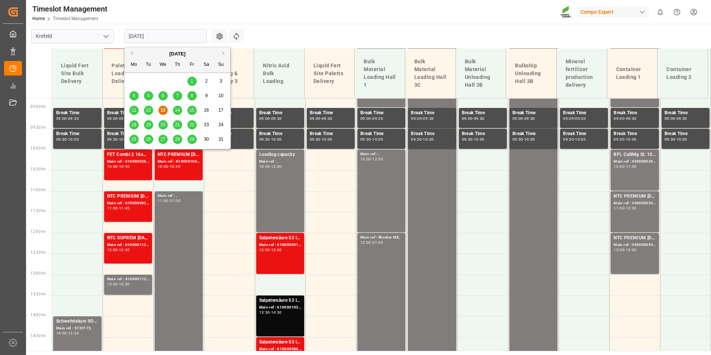
click at [166, 36] on input "[DATE]" at bounding box center [165, 36] width 83 height 14
click at [175, 112] on span "14" at bounding box center [177, 109] width 5 height 5
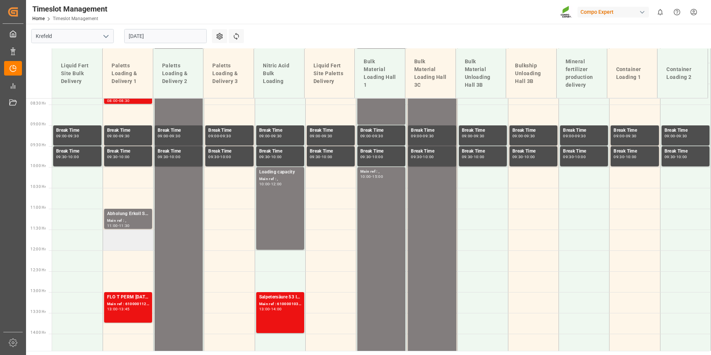
scroll to position [254, 0]
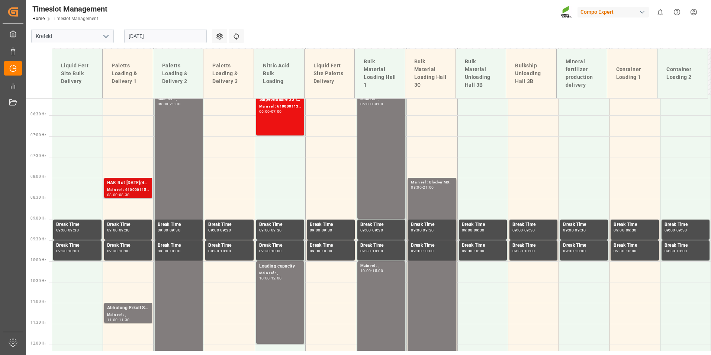
click at [132, 190] on div "Main ref : 6100001153, 2000001029; 2000000712;2000000421;2000001029;" at bounding box center [128, 190] width 42 height 6
